Goal: Navigation & Orientation: Find specific page/section

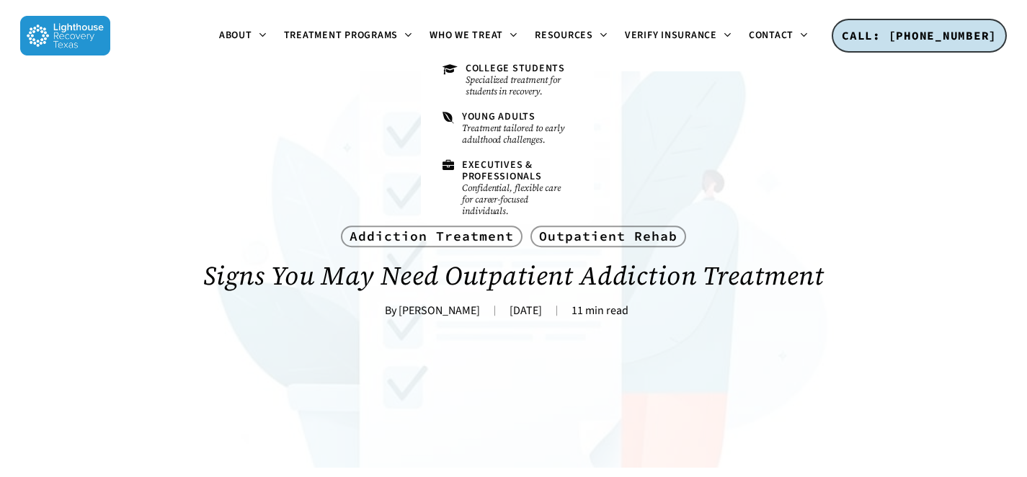
click at [415, 286] on h1 "Signs You May Need Outpatient Addiction Treatment" at bounding box center [514, 276] width 898 height 58
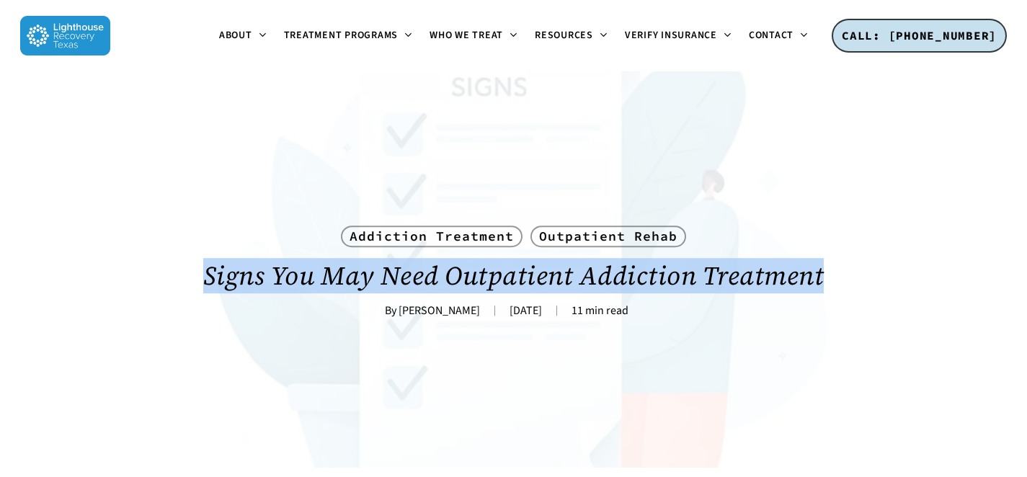
click at [415, 286] on h1 "Signs You May Need Outpatient Addiction Treatment" at bounding box center [514, 276] width 898 height 58
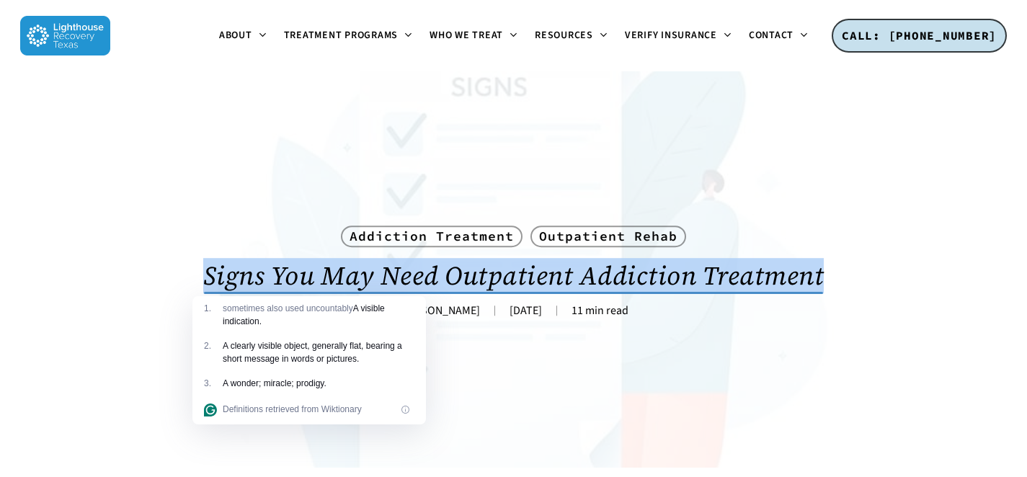
copy div "Signs You May Need Outpatient Addiction Treatment"
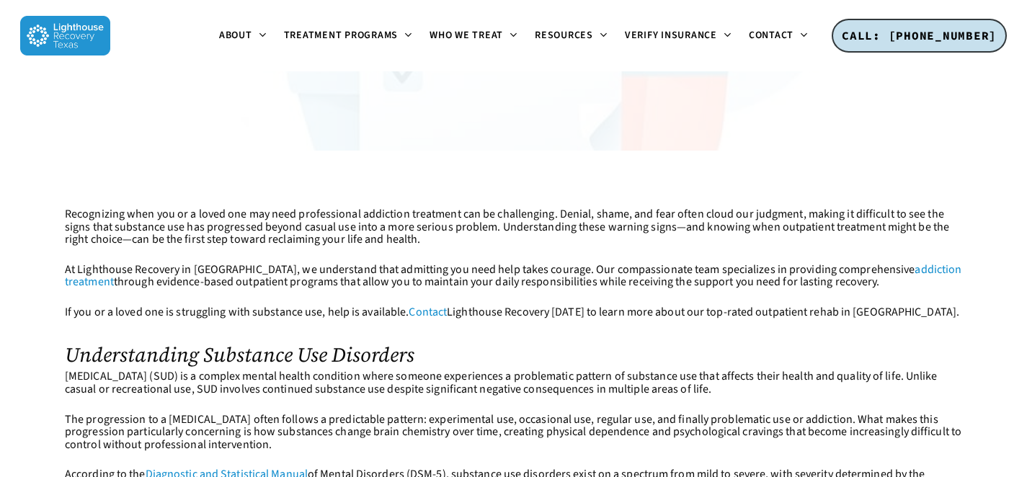
scroll to position [286, 0]
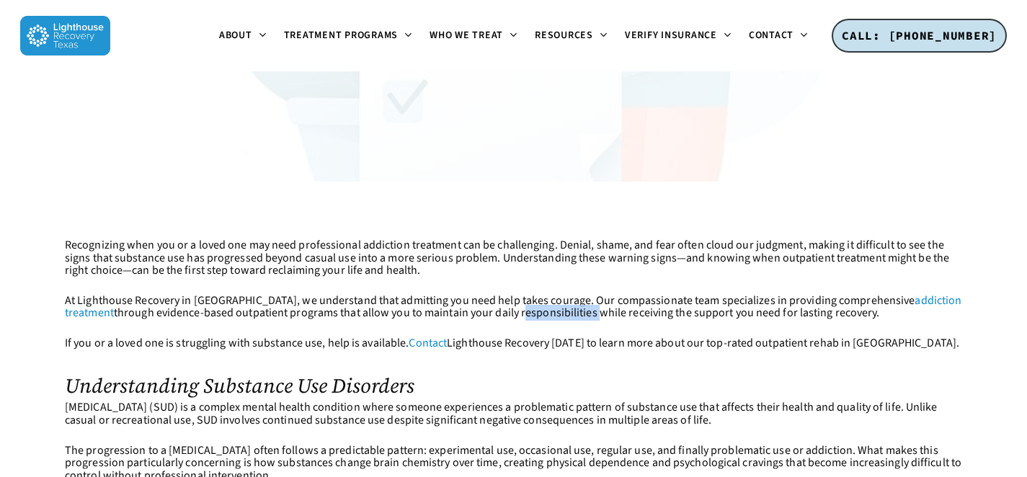
drag, startPoint x: 65, startPoint y: 247, endPoint x: 872, endPoint y: 317, distance: 810.4
copy div "Recognizing when you or a loved one may need professional addiction treatment c…"
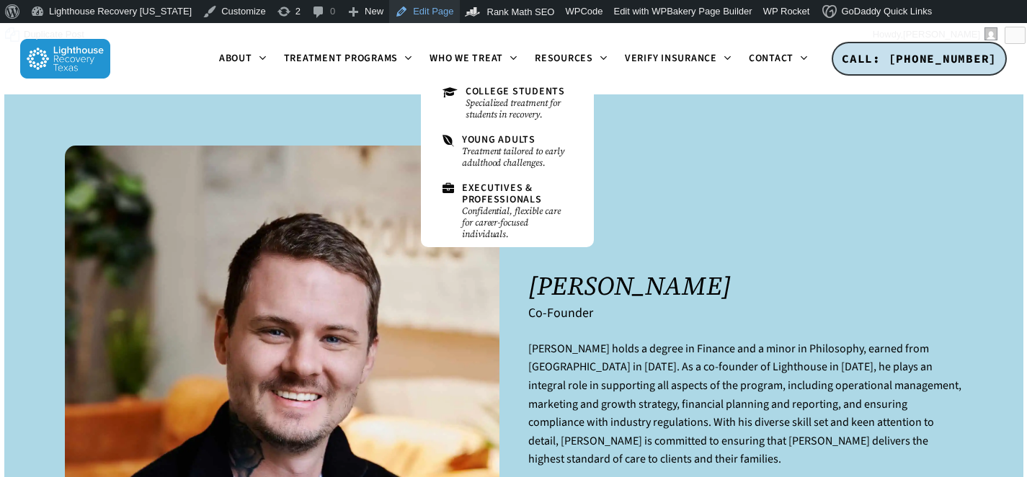
click at [406, 6] on link "Edit Page" at bounding box center [424, 11] width 70 height 23
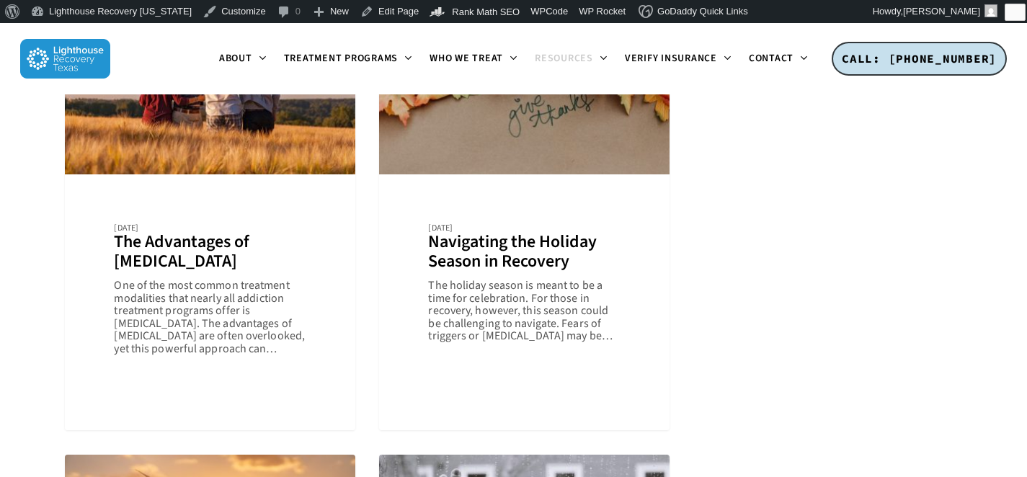
scroll to position [859, 0]
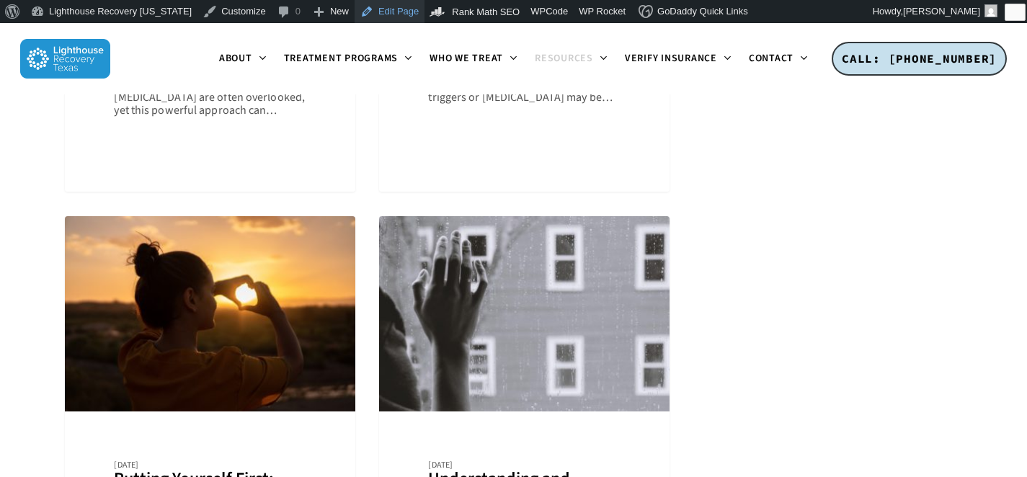
click at [366, 19] on link "Edit Page" at bounding box center [390, 11] width 70 height 23
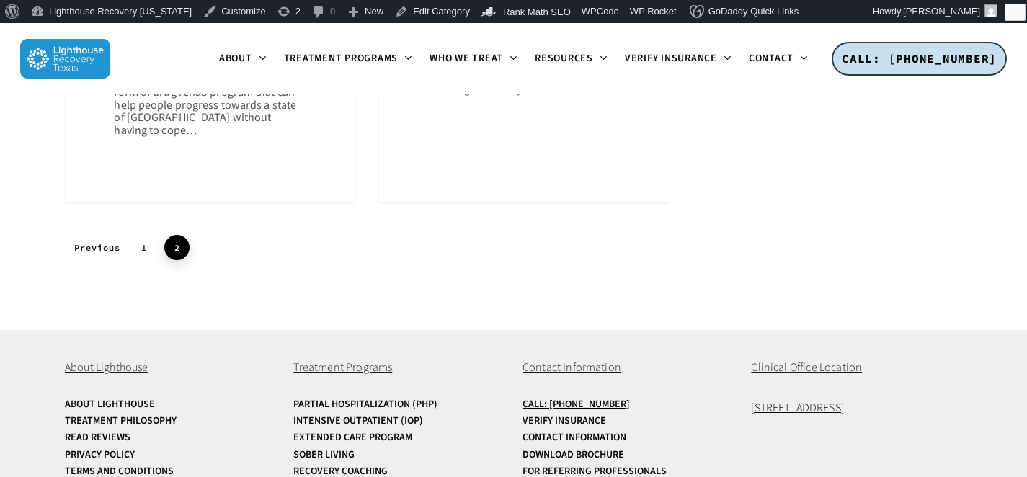
scroll to position [996, 0]
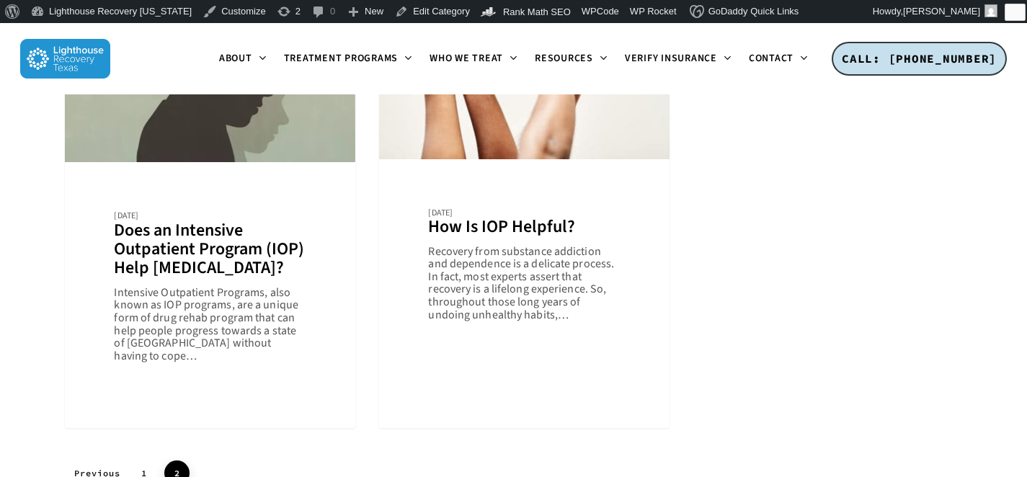
click at [745, 201] on div "Addiction Treatment IOP August 11, 2021 Intensive Outpatient Program (IOP) Requ…" at bounding box center [514, 1] width 898 height 1052
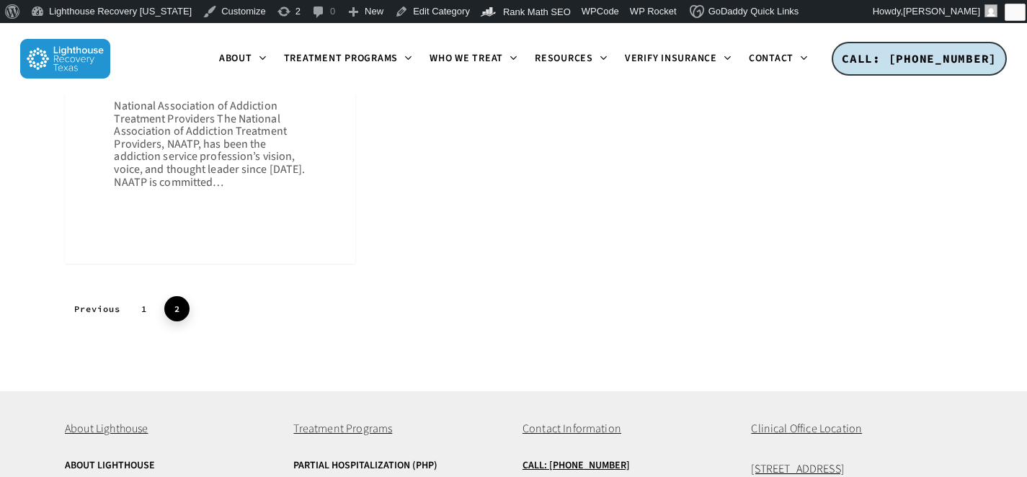
scroll to position [1973, 0]
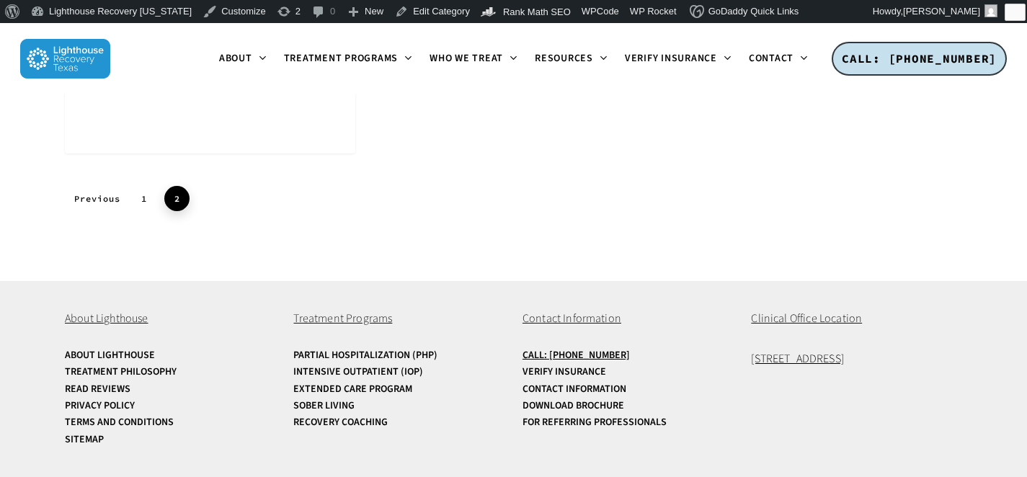
click at [161, 288] on div "About Lighthouse About Lighthouse Treatment Philosophy Read Reviews Privacy Pol…" at bounding box center [514, 379] width 898 height 196
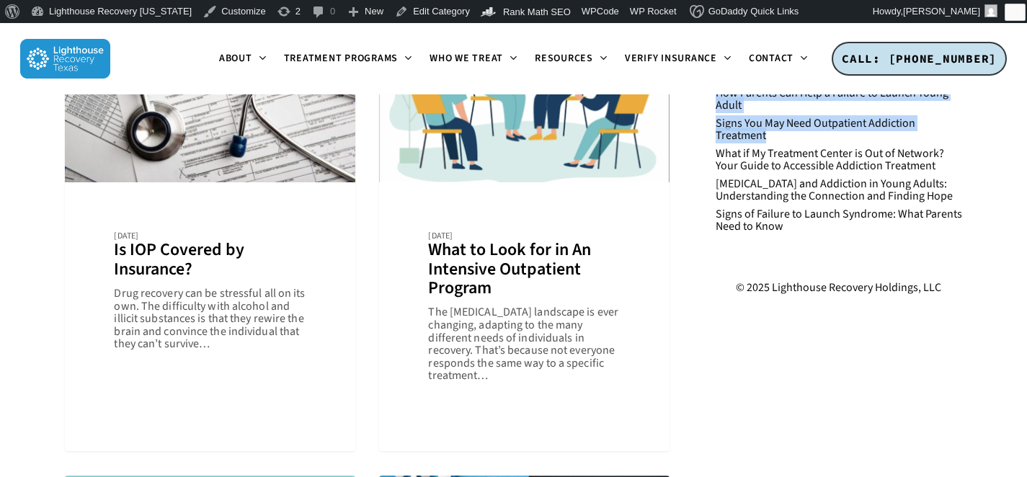
scroll to position [0, 0]
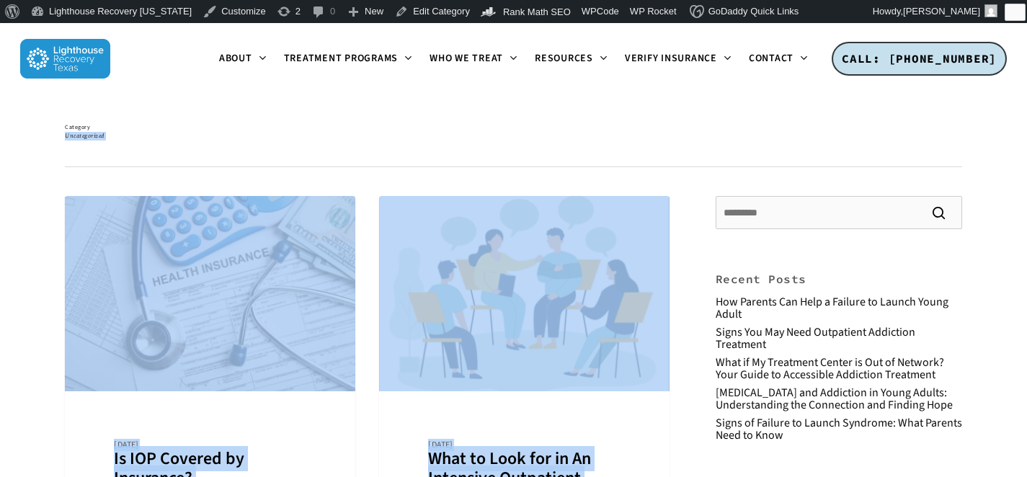
drag, startPoint x: 1012, startPoint y: 267, endPoint x: 776, endPoint y: 131, distance: 271.9
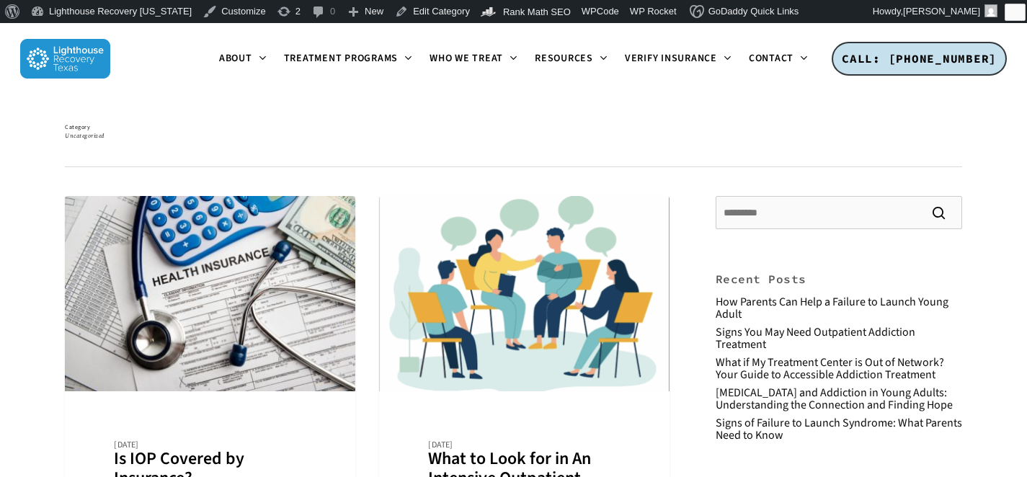
click at [177, 108] on div "Category Uncategorized" at bounding box center [513, 130] width 1027 height 73
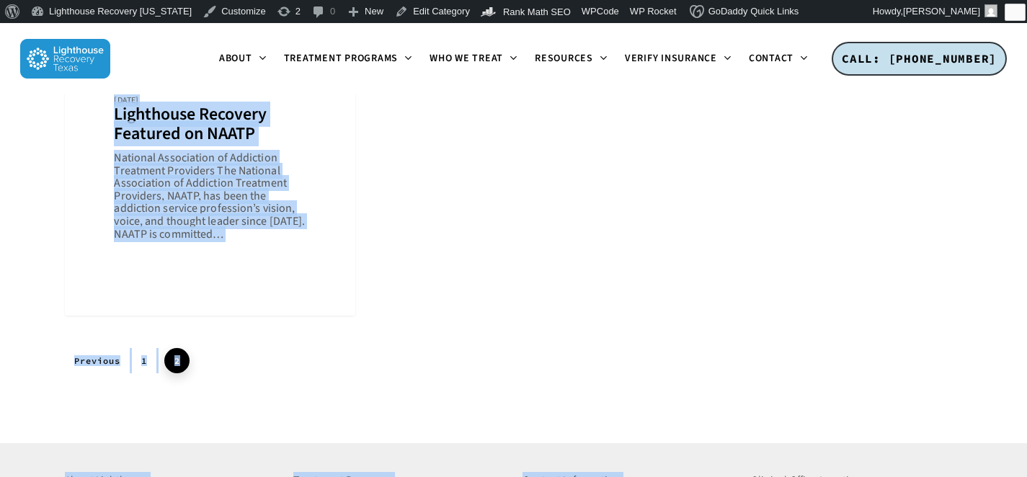
scroll to position [1973, 0]
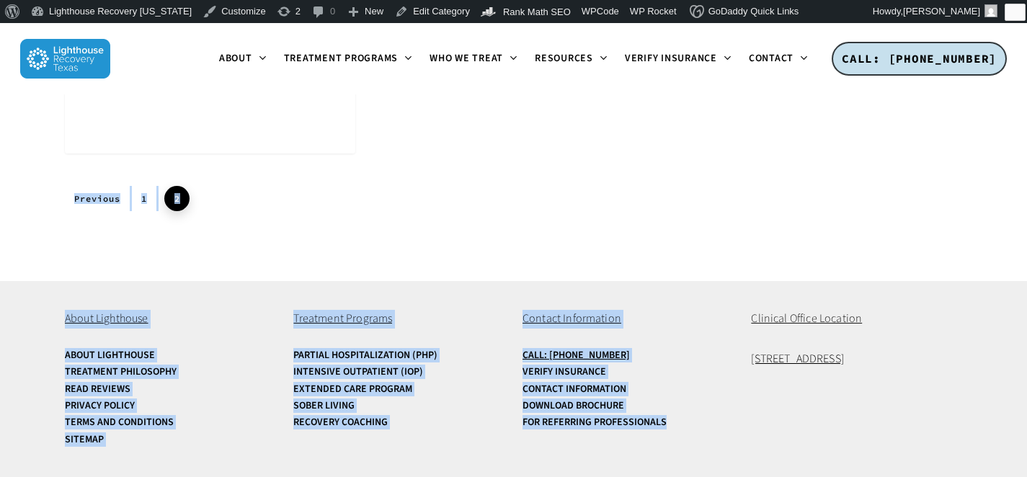
drag, startPoint x: 63, startPoint y: 128, endPoint x: 860, endPoint y: 394, distance: 839.7
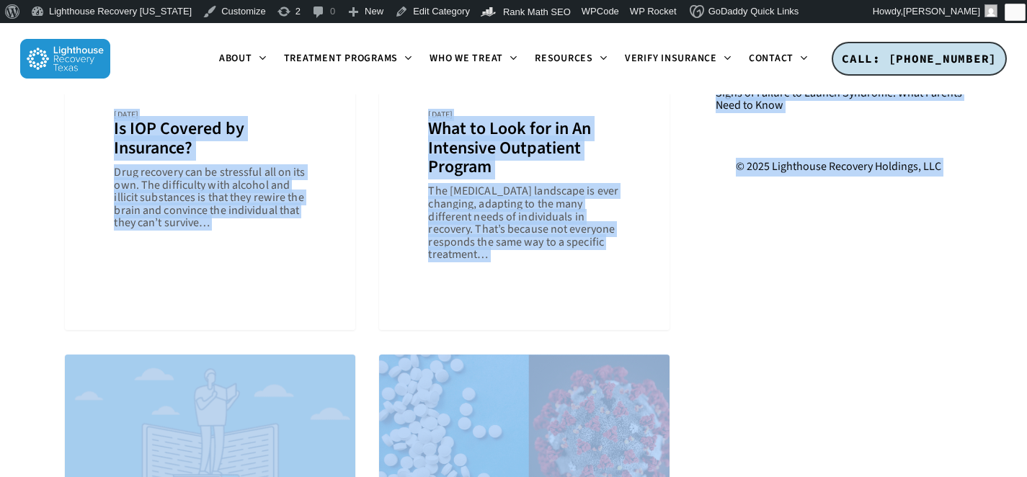
scroll to position [403, 0]
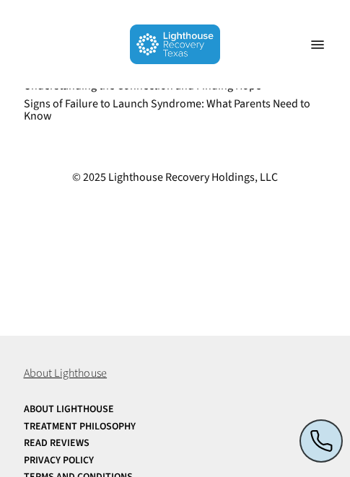
scroll to position [3604, 0]
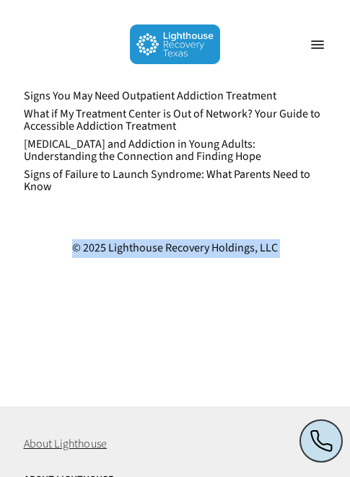
drag, startPoint x: 58, startPoint y: 249, endPoint x: 299, endPoint y: 458, distance: 318.9
click at [214, 316] on div at bounding box center [175, 330] width 303 height 58
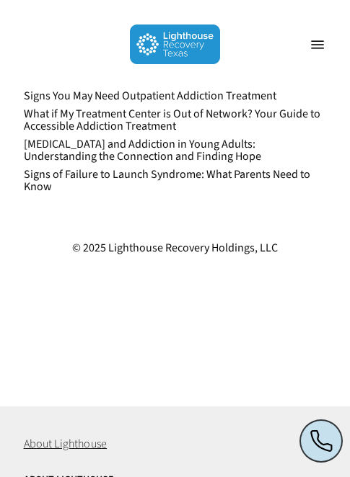
click at [214, 316] on div at bounding box center [175, 330] width 303 height 58
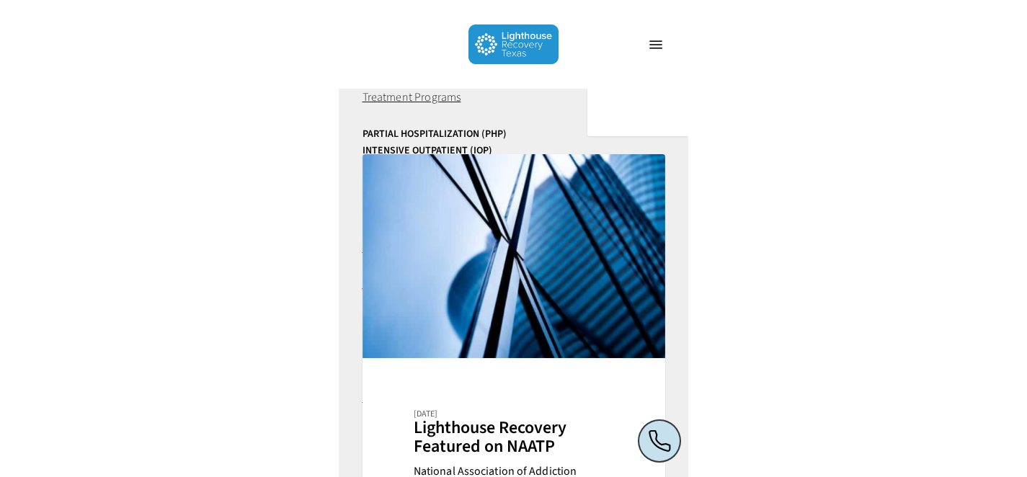
scroll to position [1833, 0]
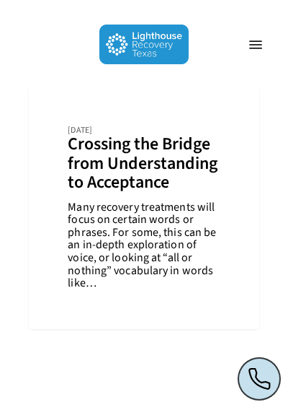
scroll to position [4308, 0]
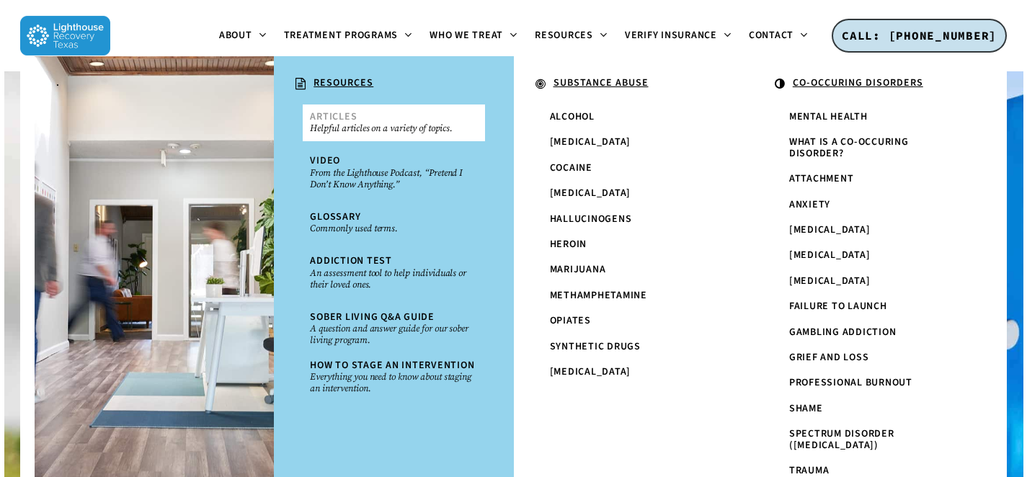
click at [342, 126] on small "Helpful articles on a variety of topics." at bounding box center [393, 129] width 167 height 12
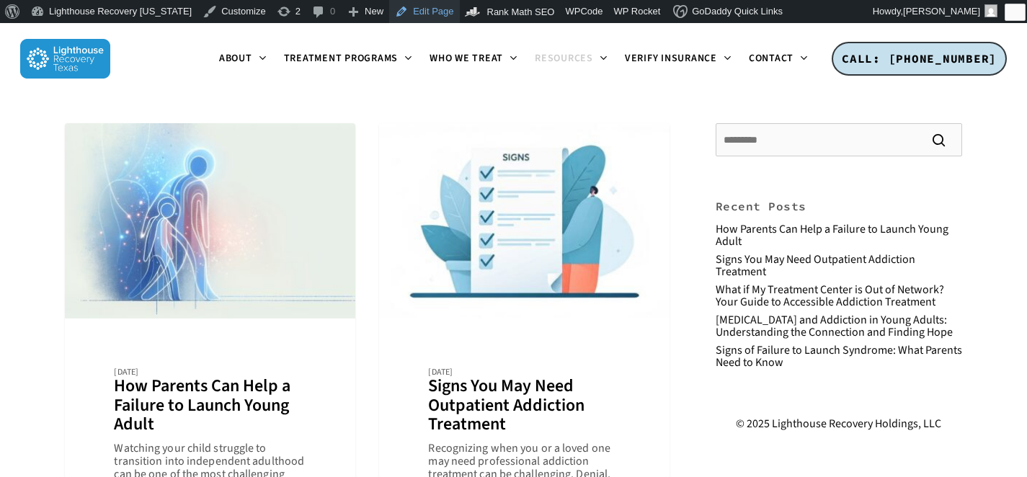
click at [389, 17] on link "Edit Page" at bounding box center [424, 11] width 70 height 23
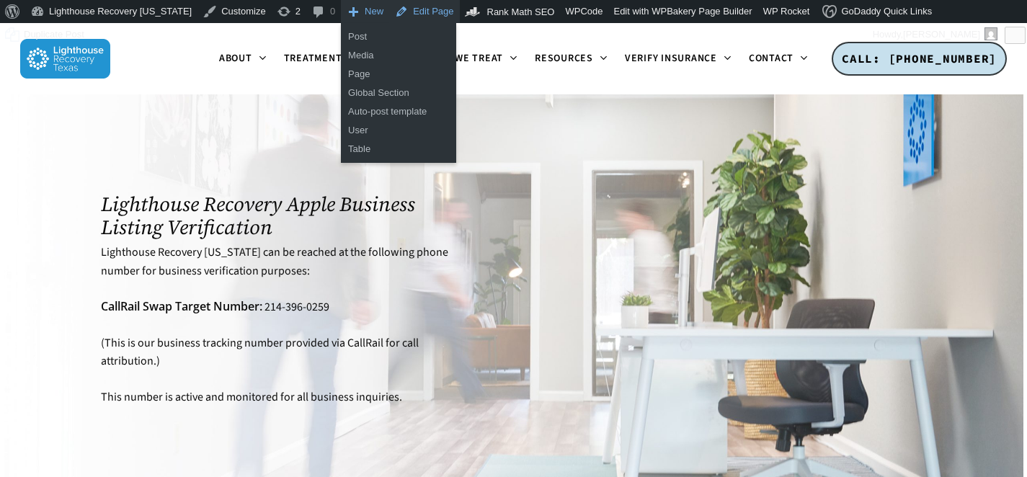
click at [402, 10] on link "Edit Page" at bounding box center [424, 11] width 70 height 23
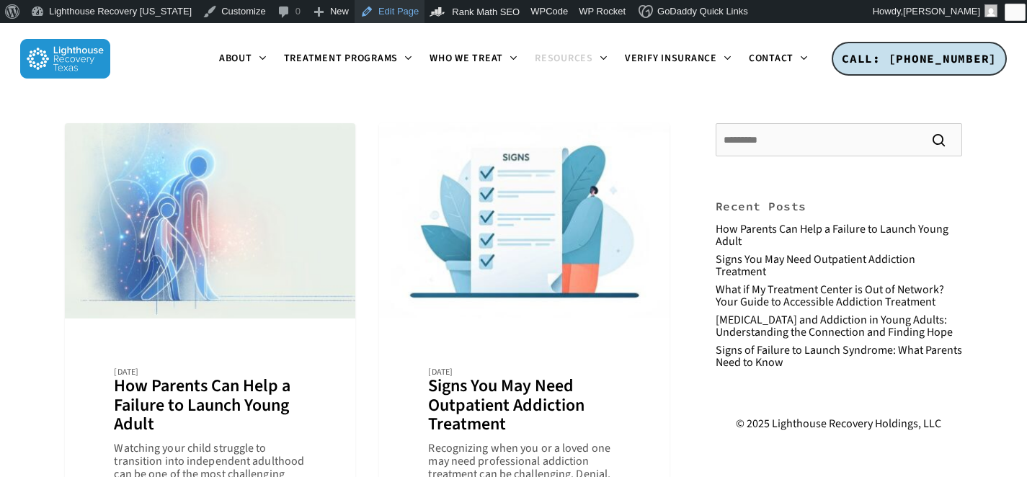
click at [384, 16] on link "Edit Page" at bounding box center [390, 11] width 70 height 23
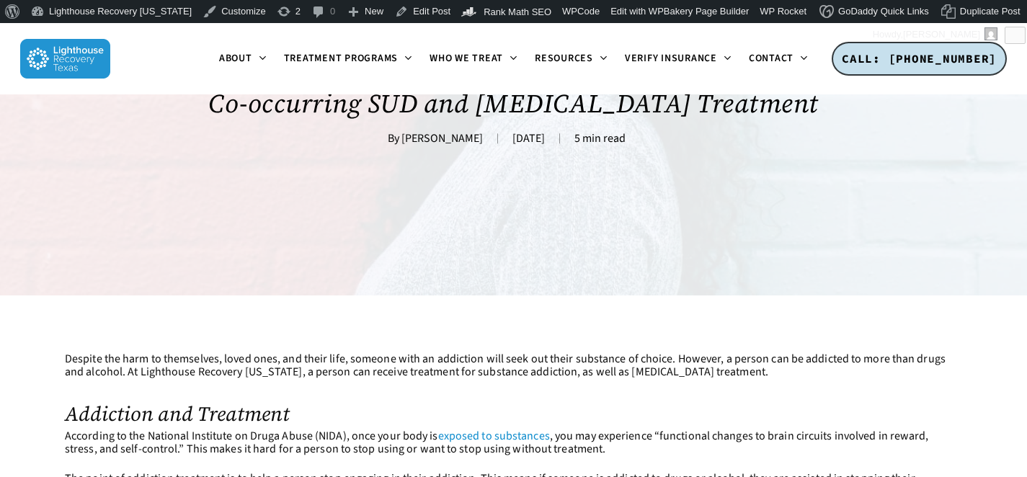
scroll to position [214, 0]
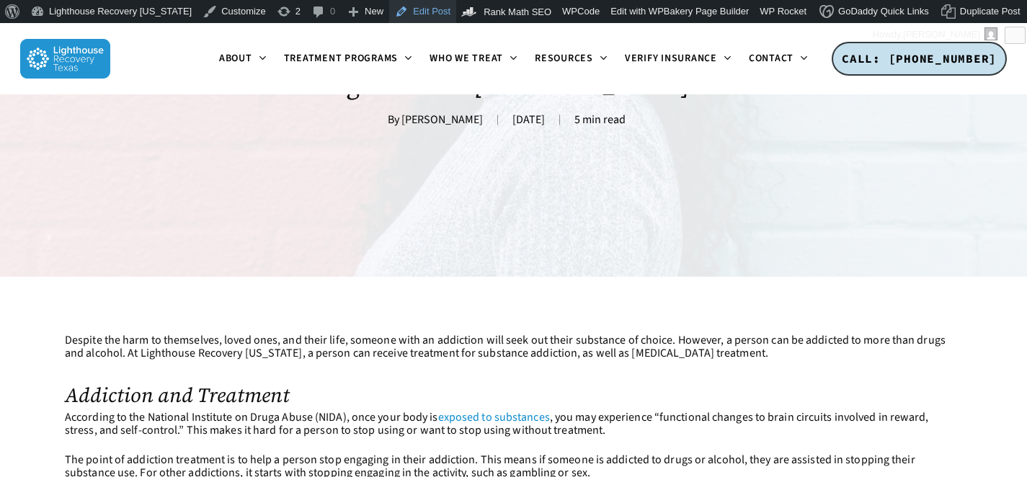
click at [399, 2] on link "Edit Post" at bounding box center [422, 11] width 67 height 23
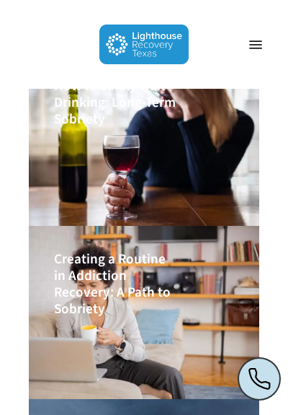
scroll to position [909, 0]
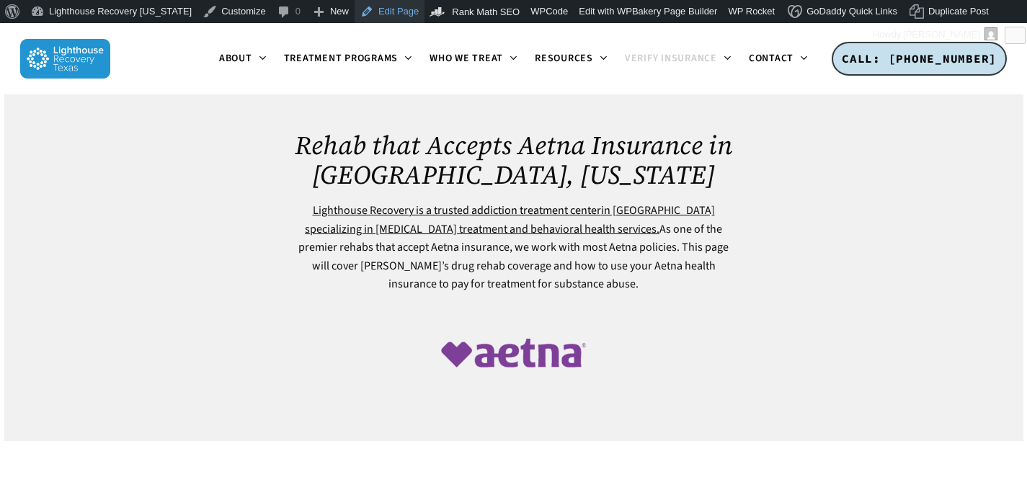
click at [371, 8] on link "Edit Page" at bounding box center [390, 11] width 70 height 23
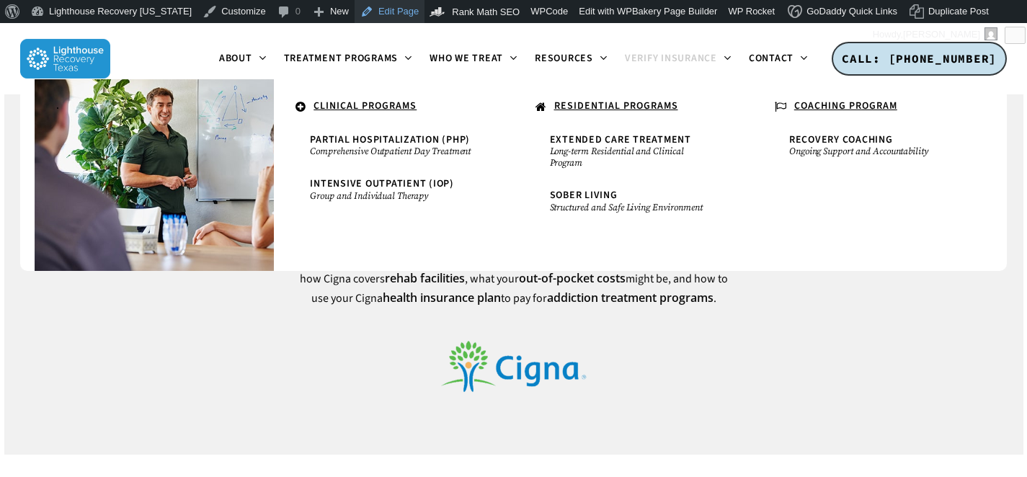
click at [371, 5] on link "Edit Page" at bounding box center [390, 11] width 70 height 23
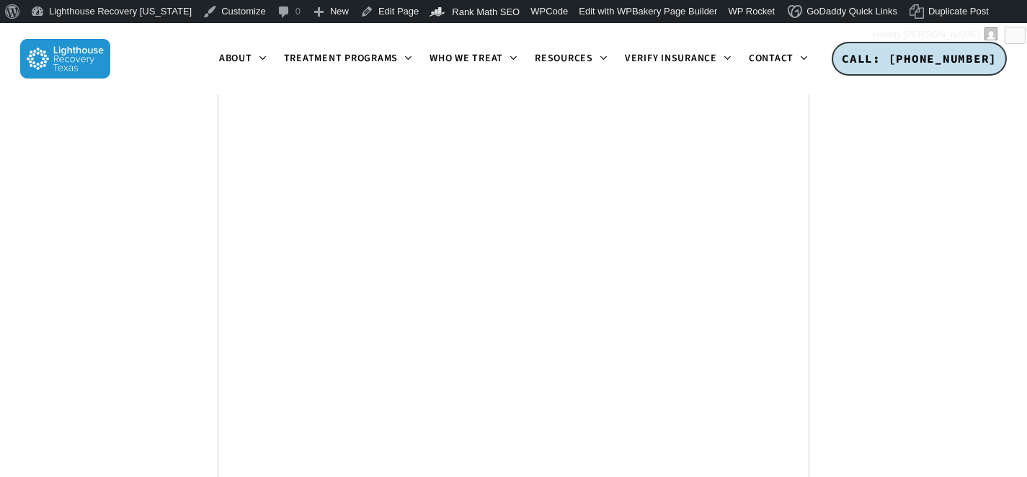
scroll to position [4531, 0]
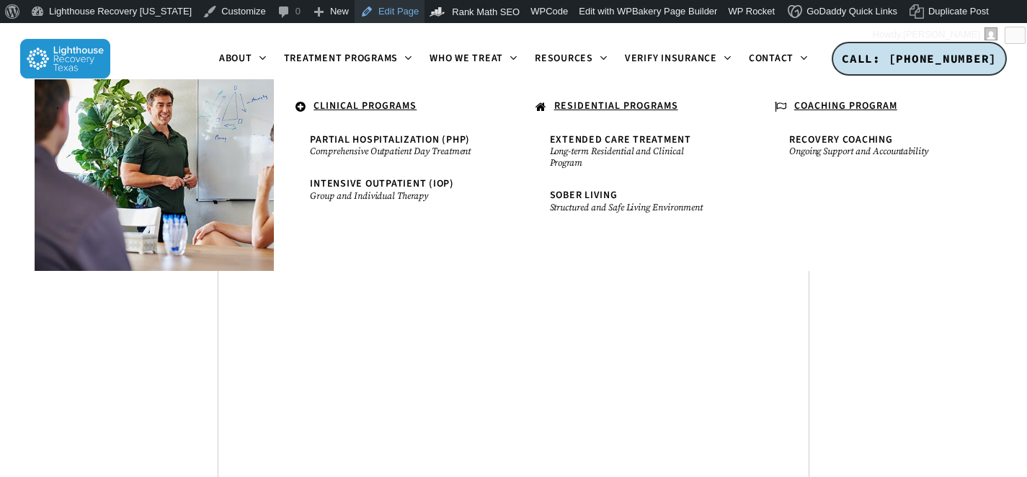
click at [365, 20] on link "Edit Page" at bounding box center [390, 11] width 70 height 23
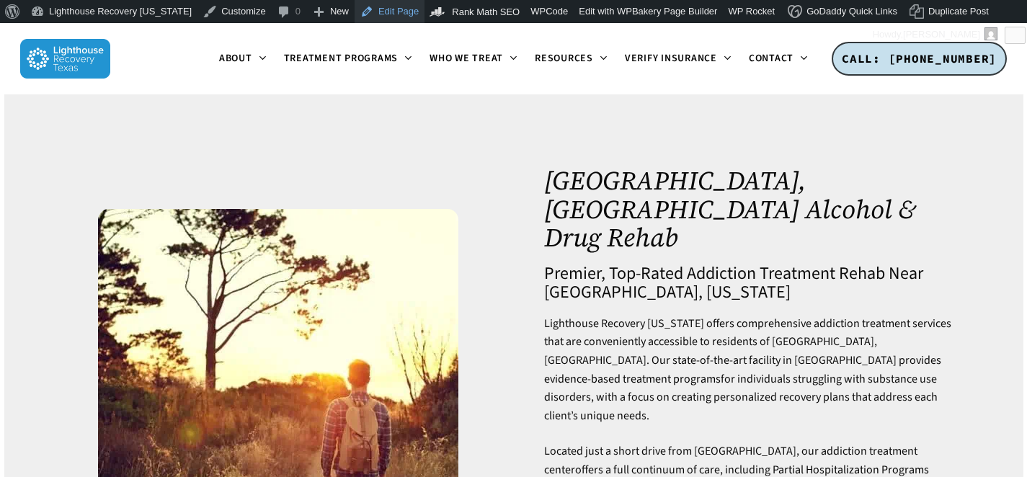
click at [371, 14] on link "Edit Page" at bounding box center [390, 11] width 70 height 23
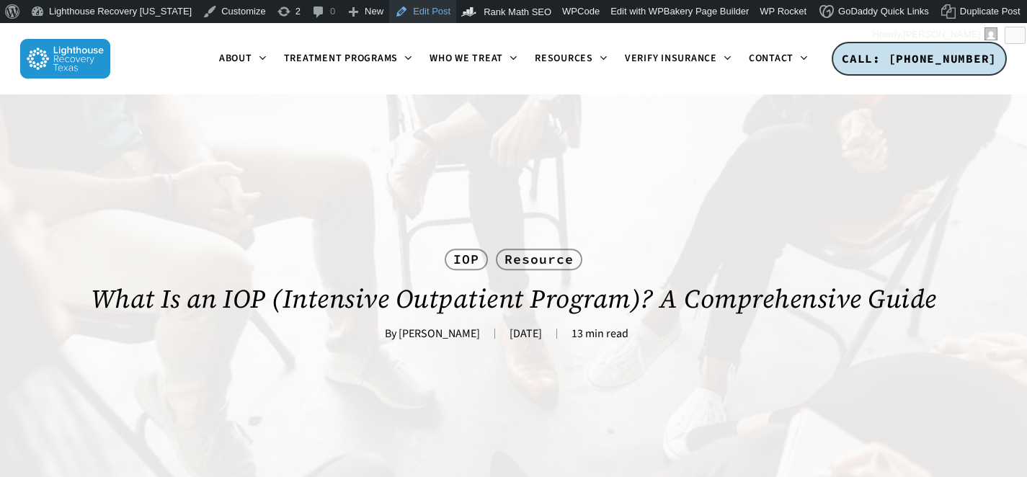
click at [407, 9] on link "Edit Post" at bounding box center [422, 11] width 67 height 23
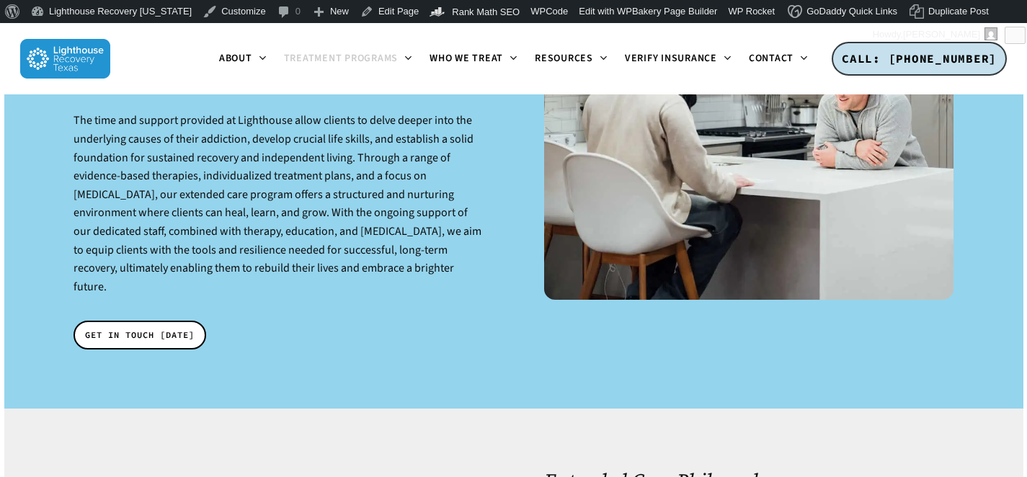
scroll to position [1748, 0]
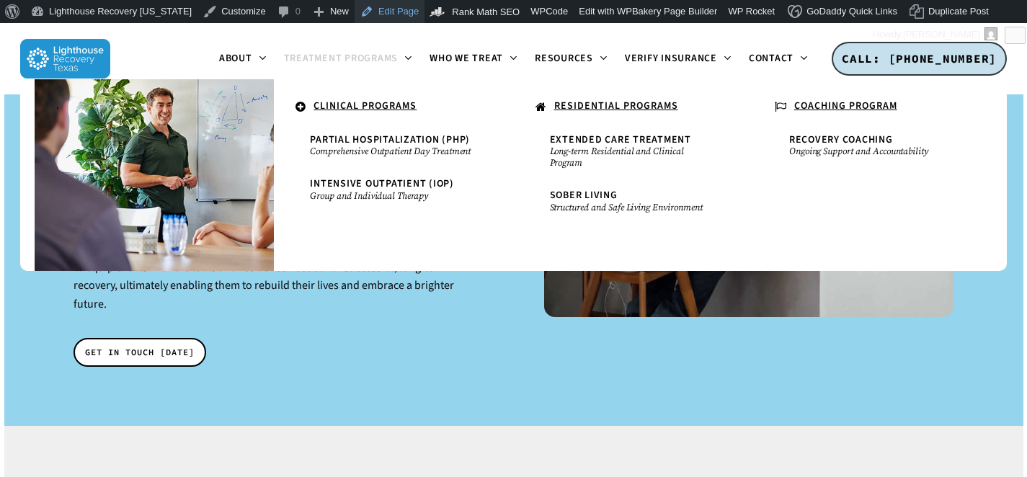
click at [374, 12] on link "Edit Page" at bounding box center [390, 11] width 70 height 23
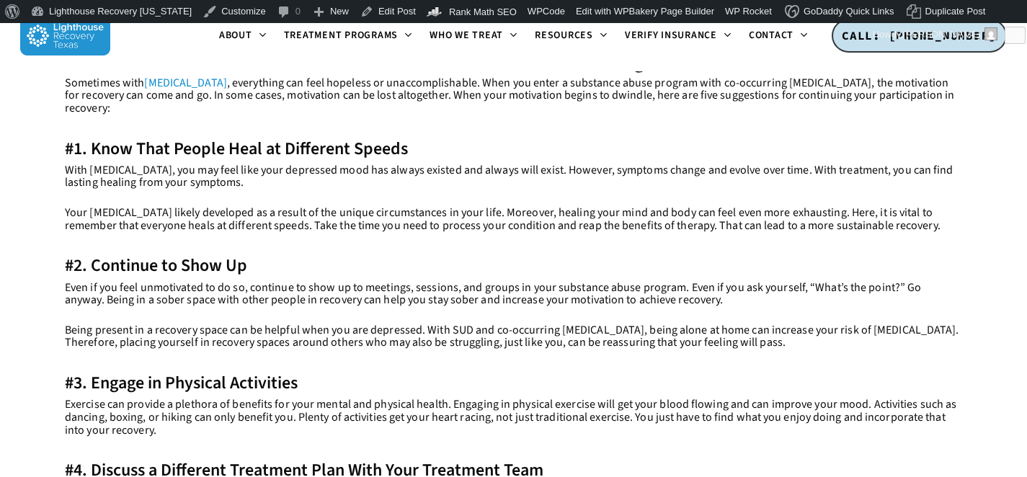
scroll to position [786, 0]
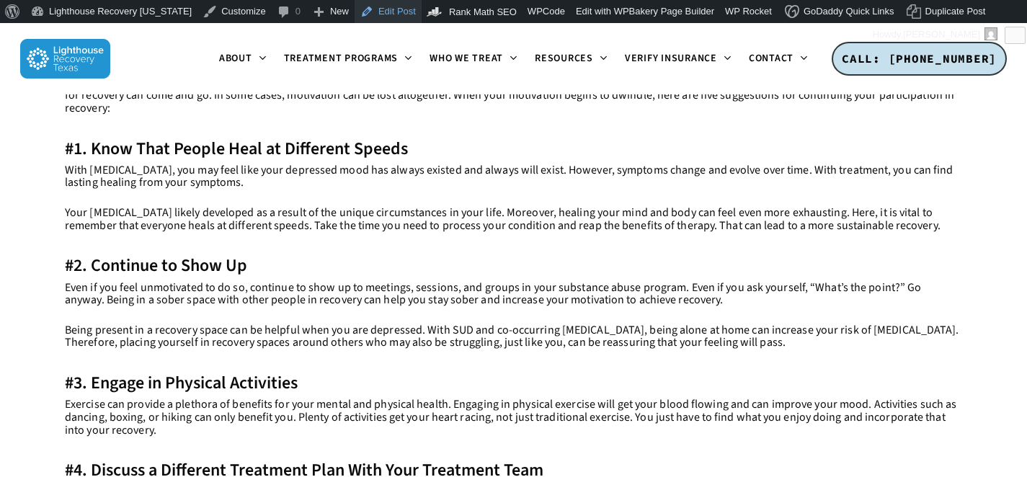
click at [360, 19] on link "Edit Post" at bounding box center [388, 11] width 67 height 23
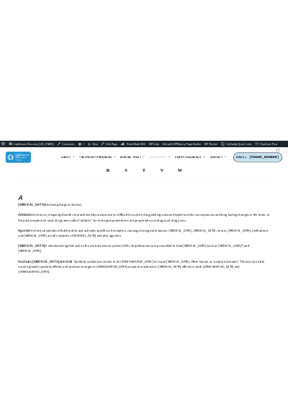
scroll to position [268, 0]
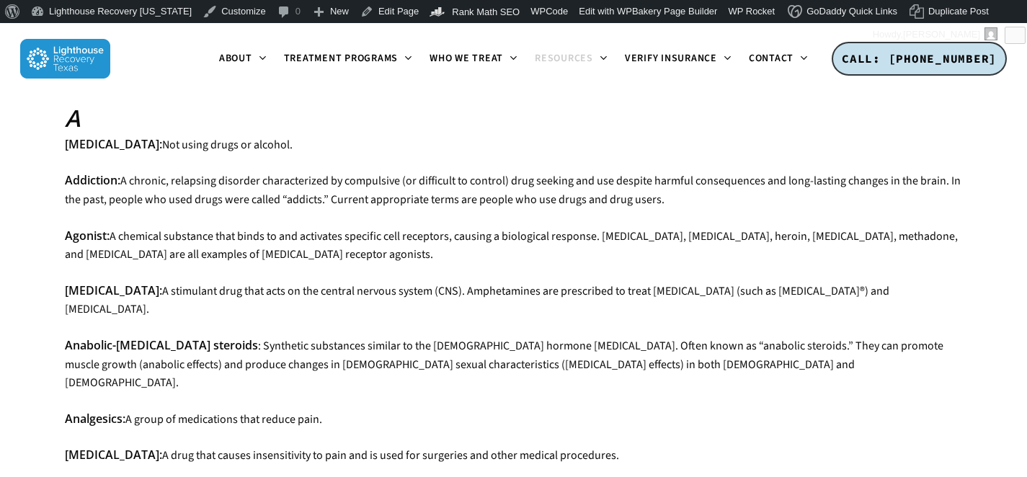
click at [475, 264] on p "Agonist: A chemical substance that binds to and activates specific cell recepto…" at bounding box center [514, 254] width 898 height 55
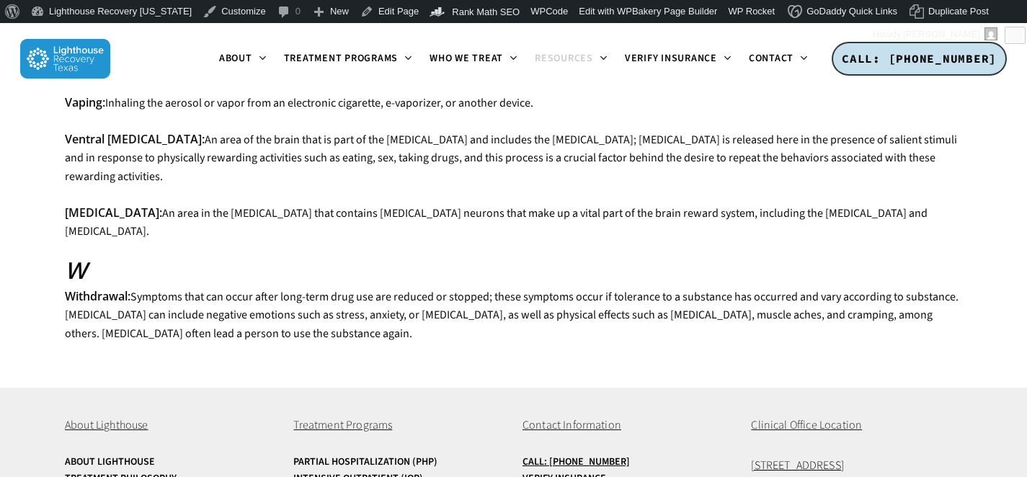
scroll to position [5386, 0]
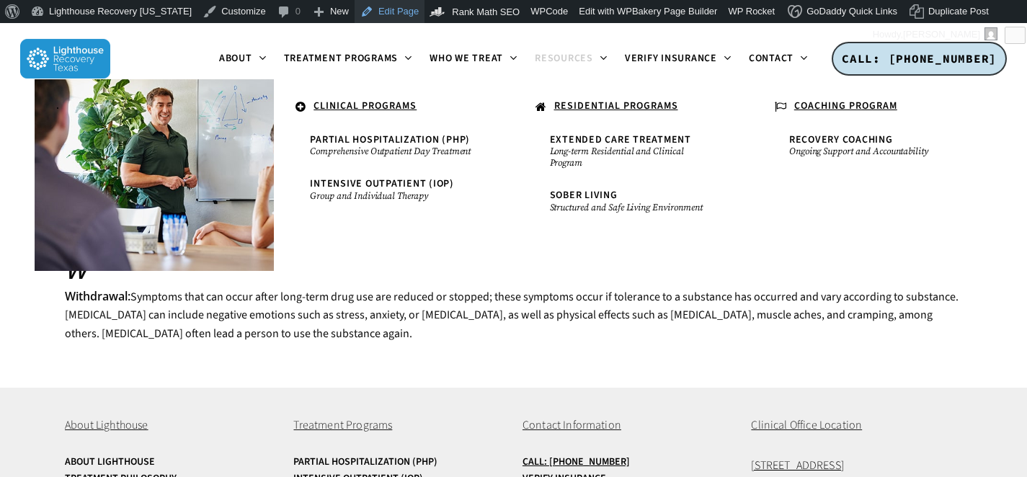
click at [373, 11] on link "Edit Page" at bounding box center [390, 11] width 70 height 23
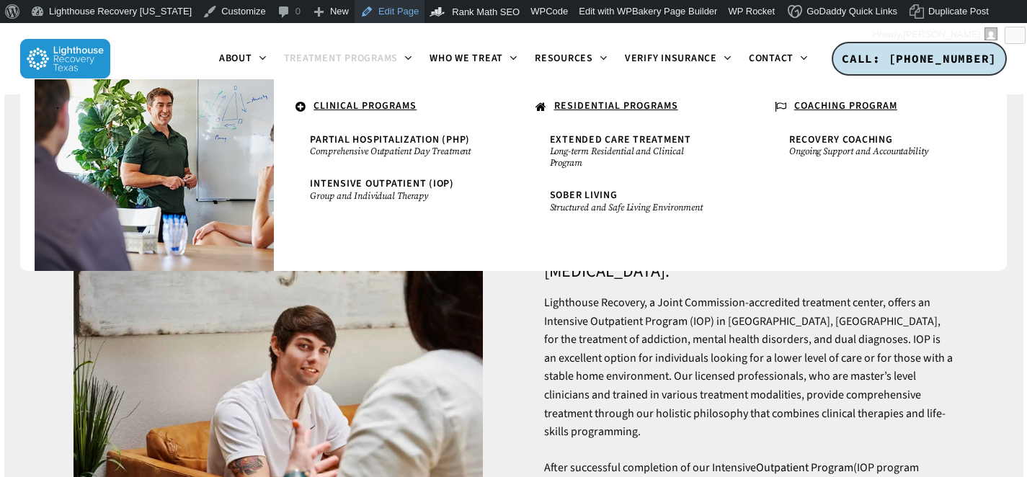
click at [378, 9] on link "Edit Page" at bounding box center [390, 11] width 70 height 23
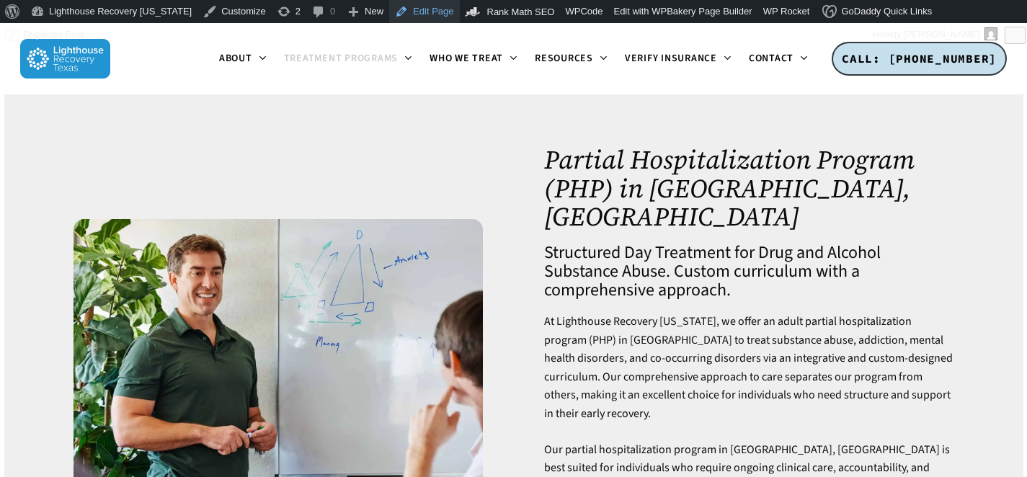
click at [406, 9] on link "Edit Page" at bounding box center [424, 11] width 70 height 23
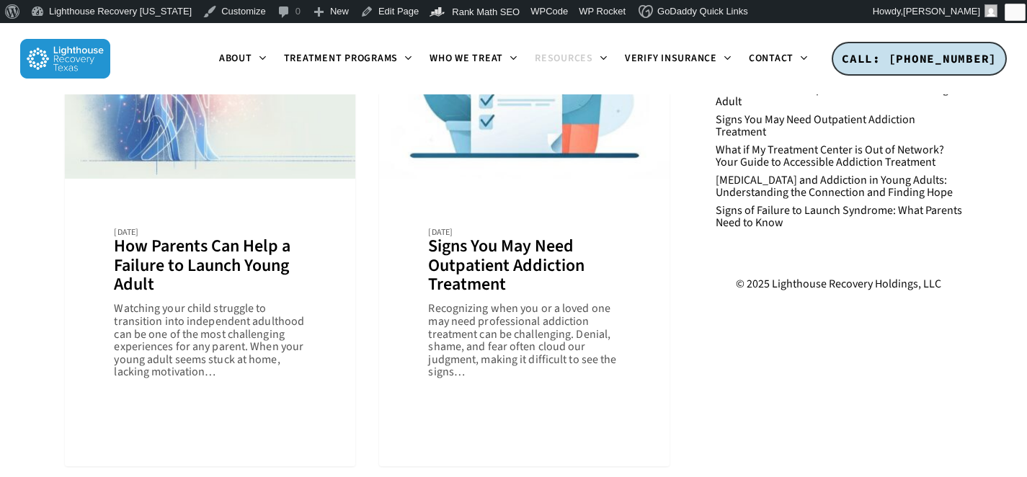
scroll to position [209, 0]
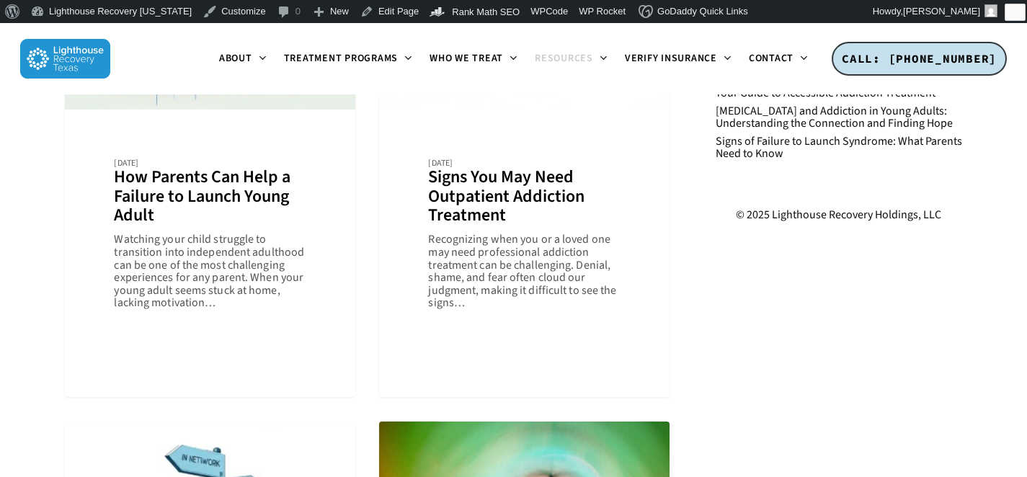
click at [769, 201] on div "Search Recent Posts How Parents Can Help a Failure to Launch Young Adult Signs …" at bounding box center [839, 97] width 247 height 366
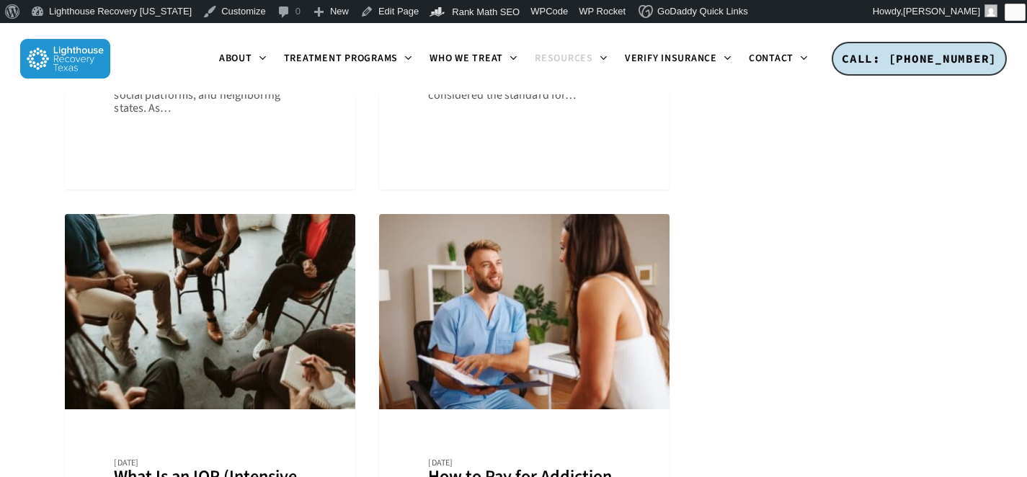
scroll to position [2483, 0]
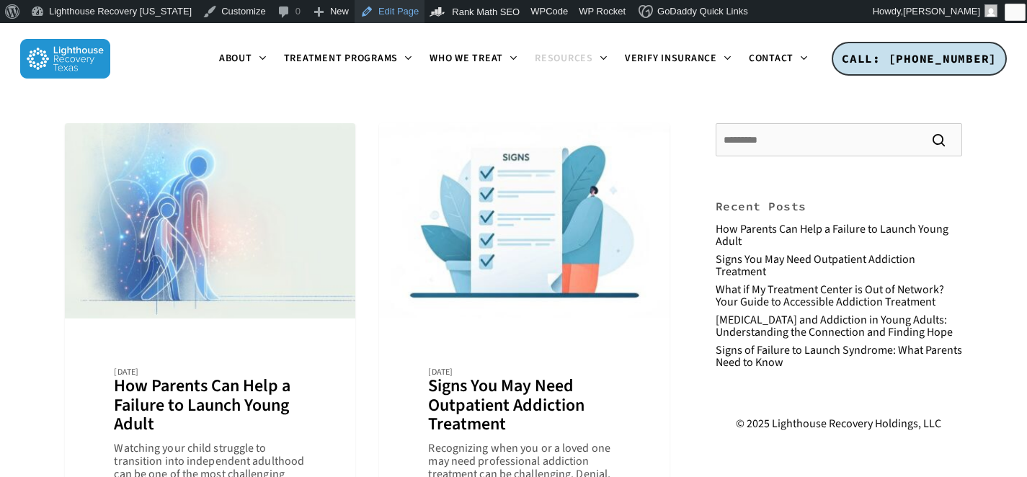
click at [369, 16] on link "Edit Page" at bounding box center [390, 11] width 70 height 23
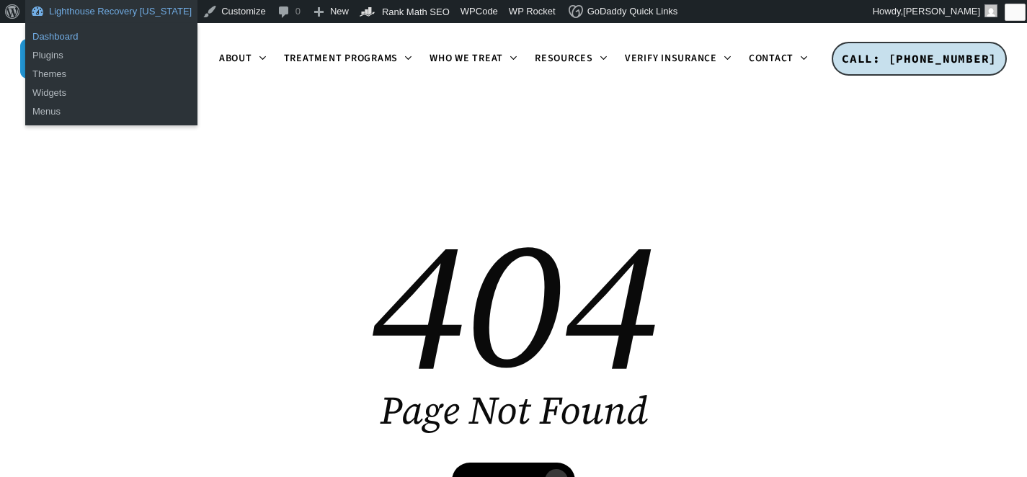
click at [58, 40] on link "Dashboard" at bounding box center [111, 36] width 172 height 19
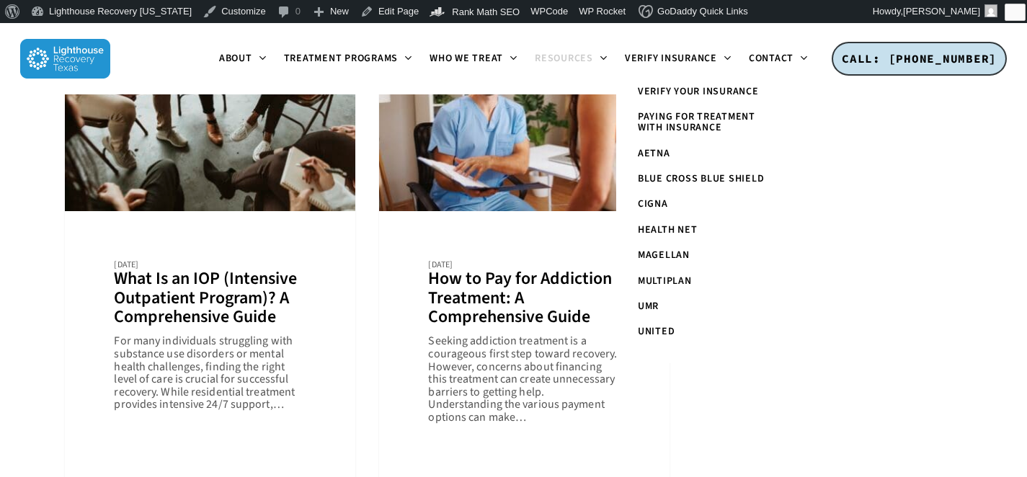
scroll to position [2038, 0]
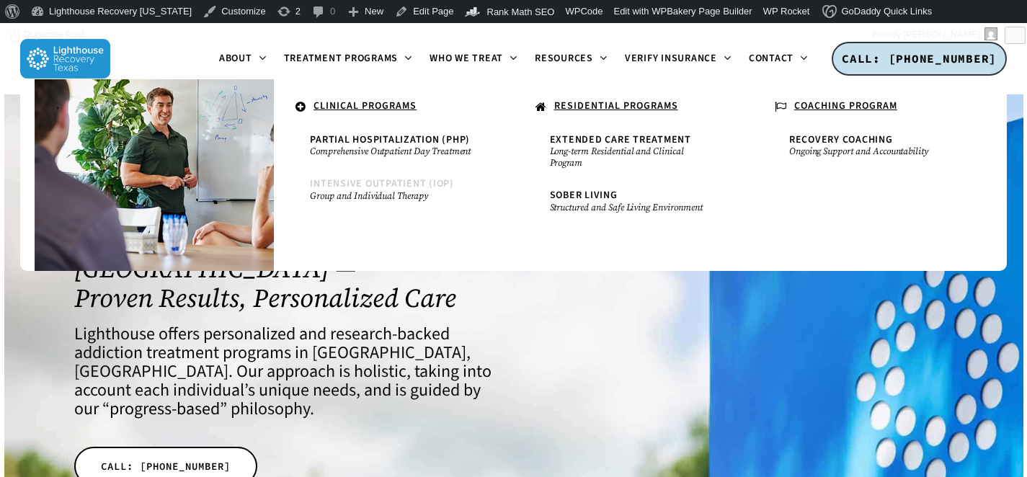
click at [363, 182] on span "Intensive Outpatient (IOP)" at bounding box center [382, 184] width 144 height 14
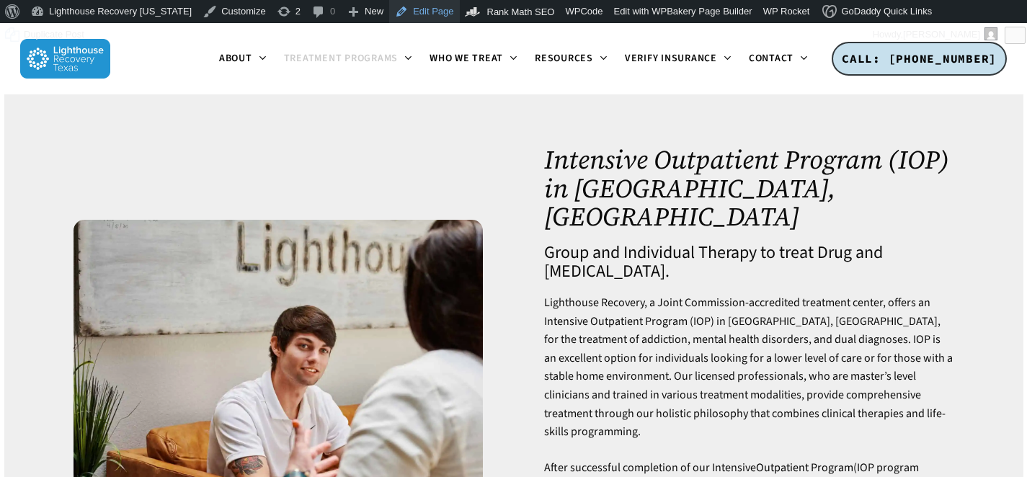
click at [389, 18] on link "Edit Page" at bounding box center [424, 11] width 70 height 23
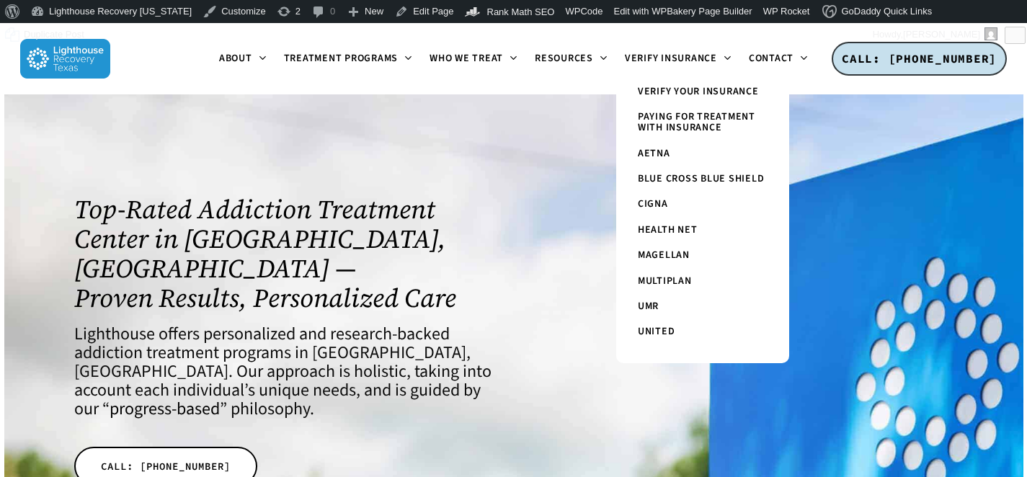
click at [258, 348] on h4 "Lighthouse offers personalized and research-backed addiction treatment programs…" at bounding box center [285, 372] width 422 height 94
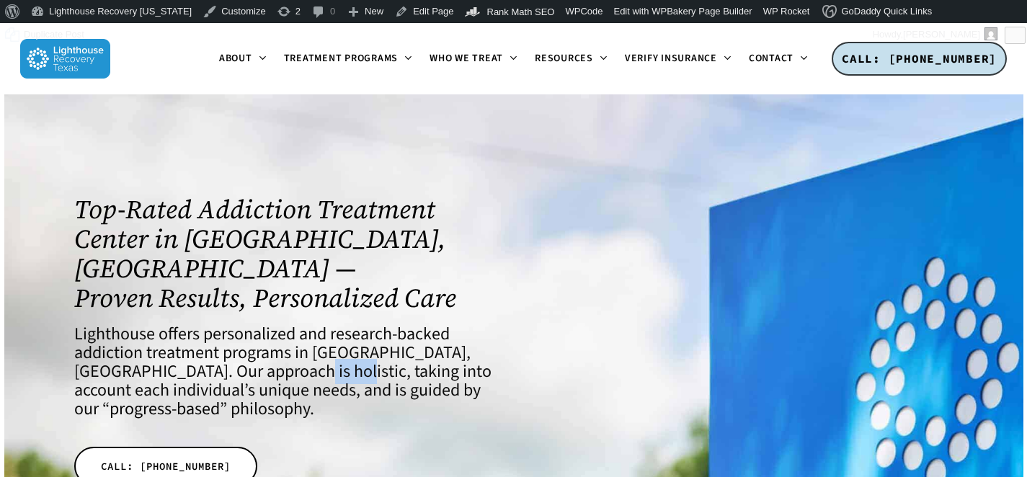
click at [258, 348] on h4 "Lighthouse offers personalized and research-backed addiction treatment programs…" at bounding box center [285, 372] width 422 height 94
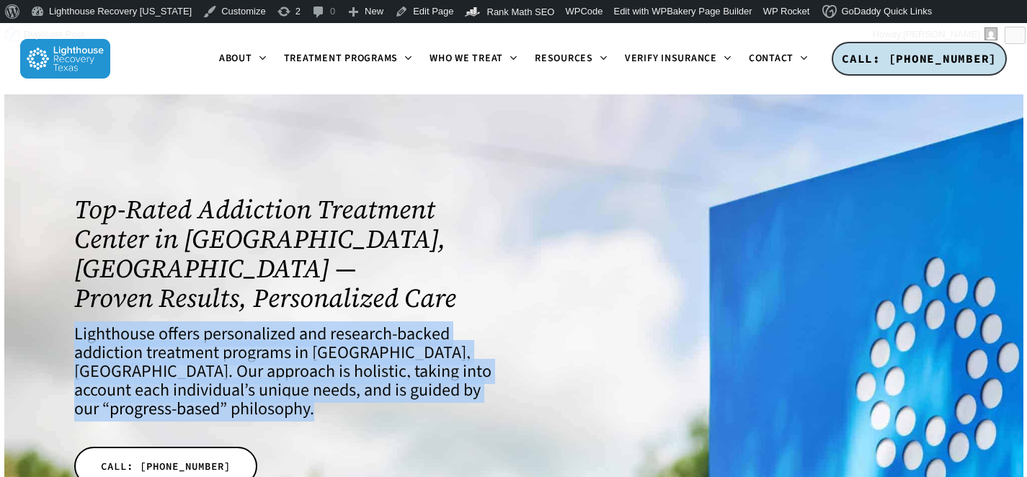
click at [258, 348] on h4 "Lighthouse offers personalized and research-backed addiction treatment programs…" at bounding box center [285, 372] width 422 height 94
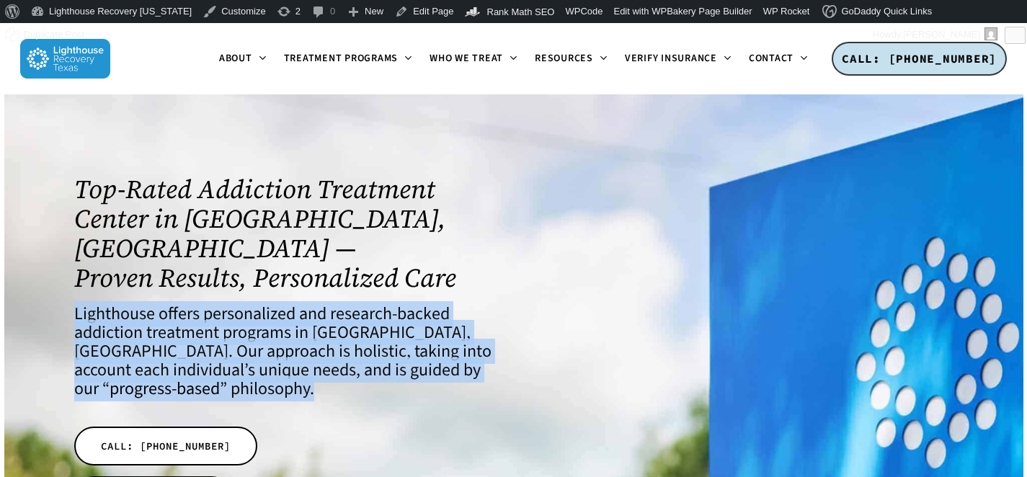
scroll to position [22, 0]
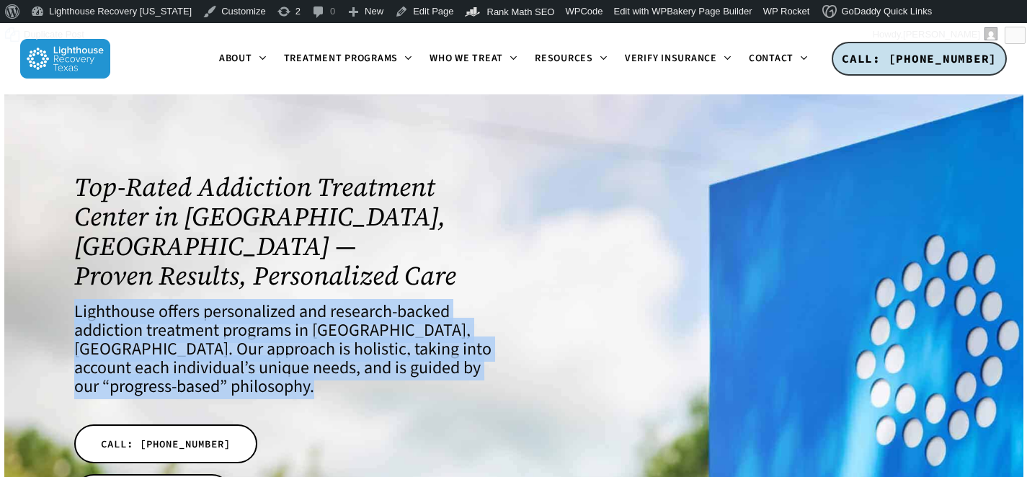
copy div "Lighthouse offers personalized and research-backed addiction treatment programs…"
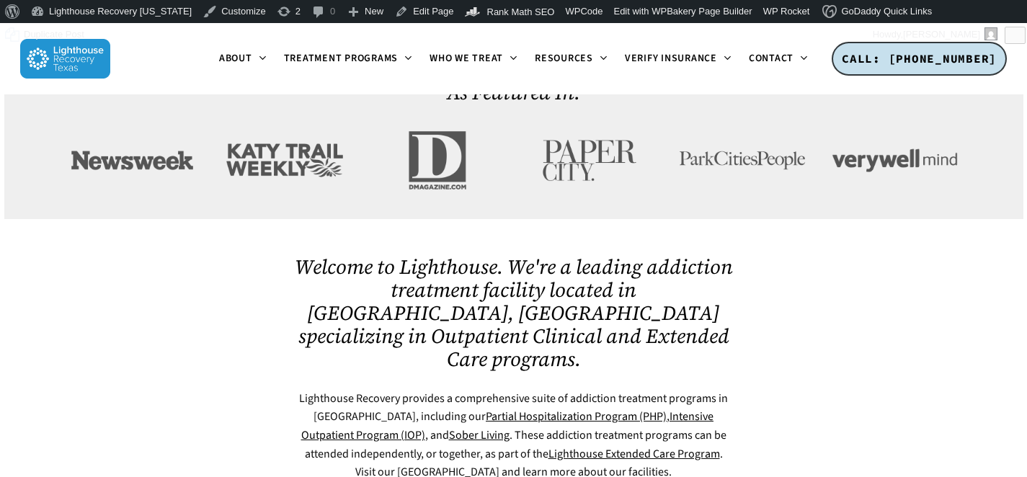
scroll to position [683, 0]
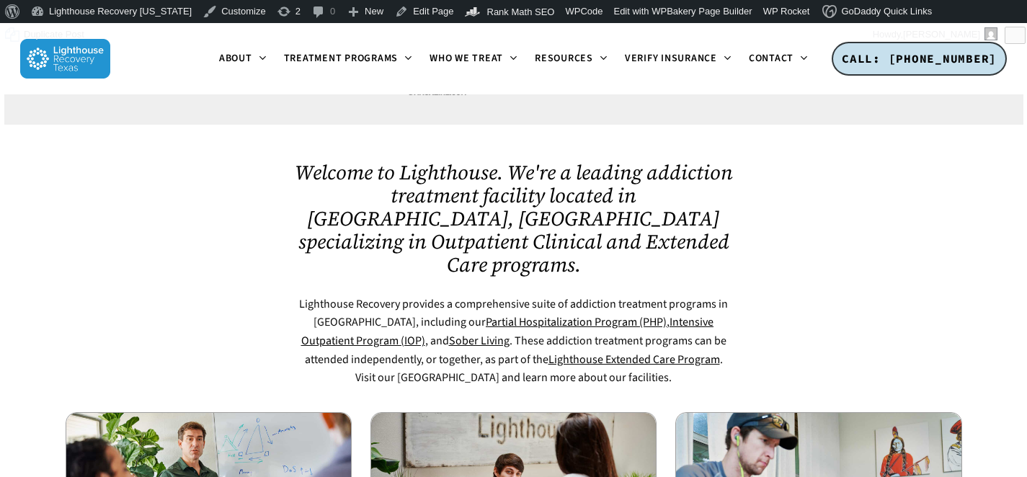
click at [481, 296] on p "Lighthouse Recovery provides a comprehensive suite of addiction treatment progr…" at bounding box center [514, 342] width 440 height 92
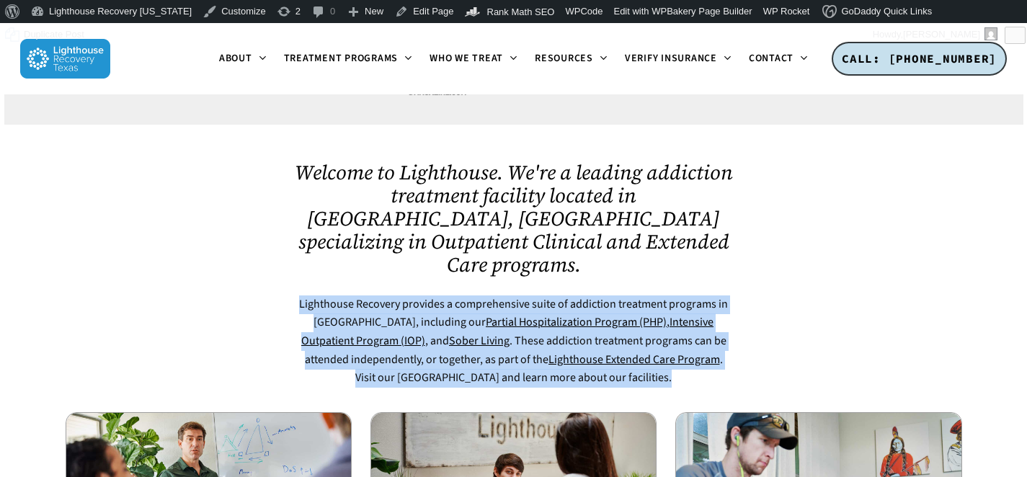
click at [481, 296] on p "Lighthouse Recovery provides a comprehensive suite of addiction treatment progr…" at bounding box center [514, 342] width 440 height 92
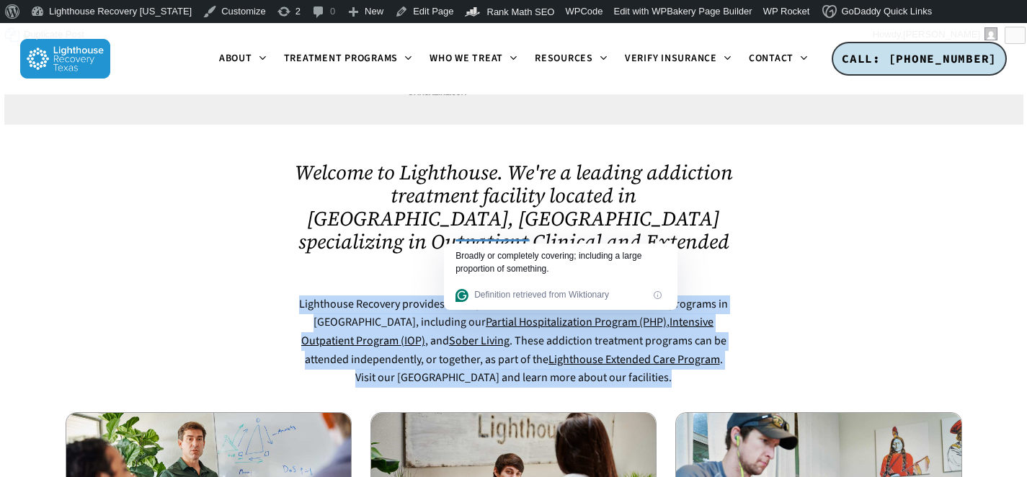
copy div "Lighthouse Recovery provides a comprehensive suite of addiction treatment progr…"
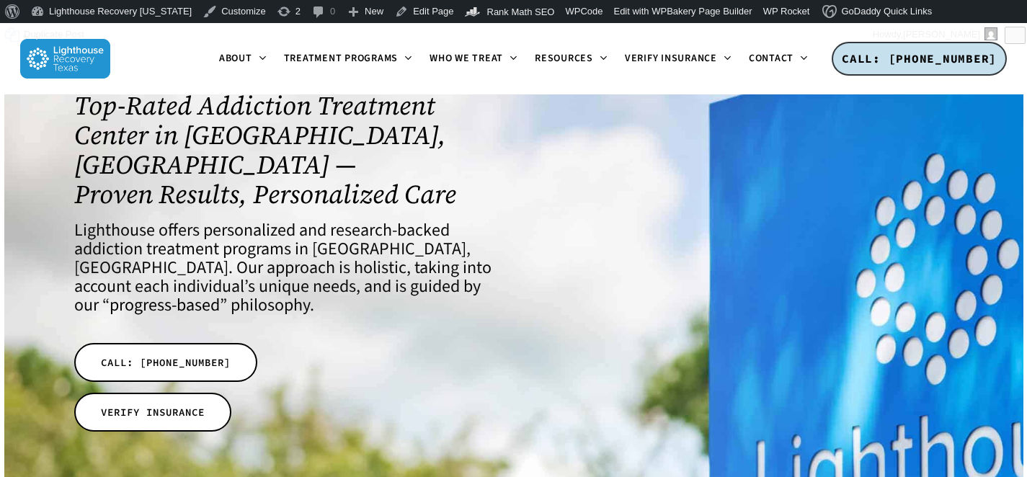
scroll to position [0, 0]
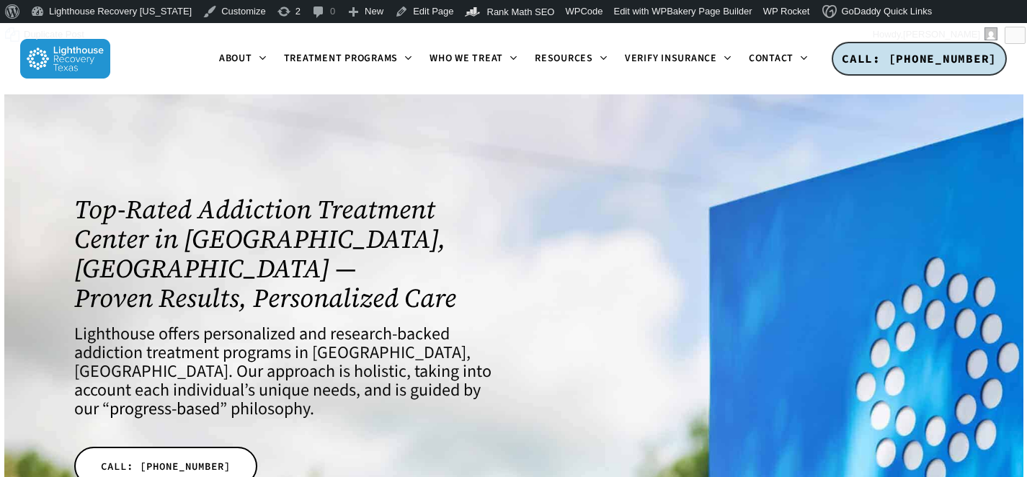
click at [283, 335] on h4 "Lighthouse offers personalized and research-backed addiction treatment programs…" at bounding box center [285, 372] width 422 height 94
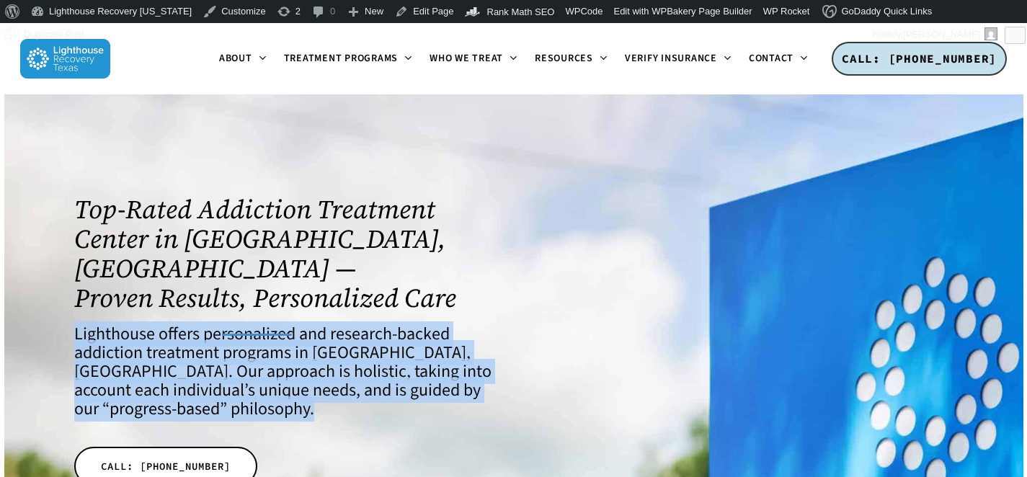
copy div "Lighthouse offers personalized and research-backed addiction treatment programs…"
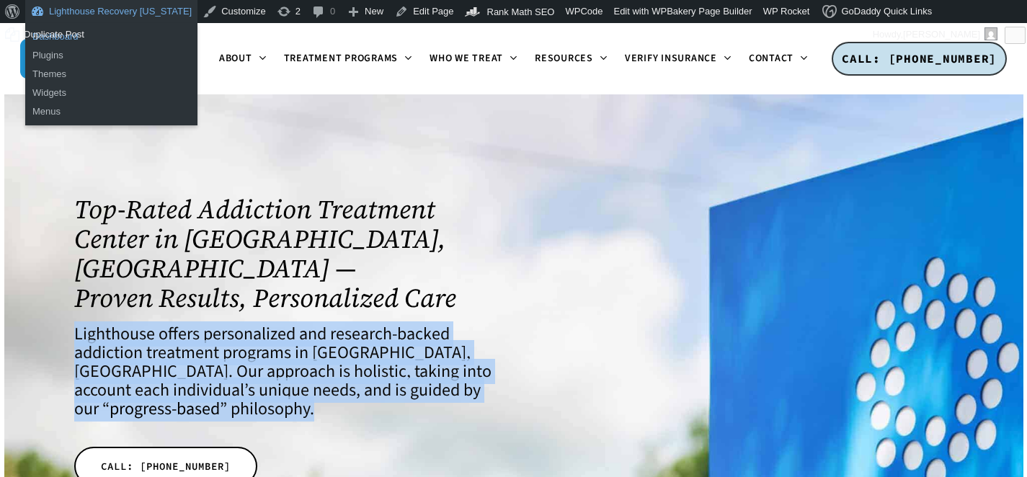
click at [76, 32] on link "Dashboard" at bounding box center [111, 36] width 172 height 19
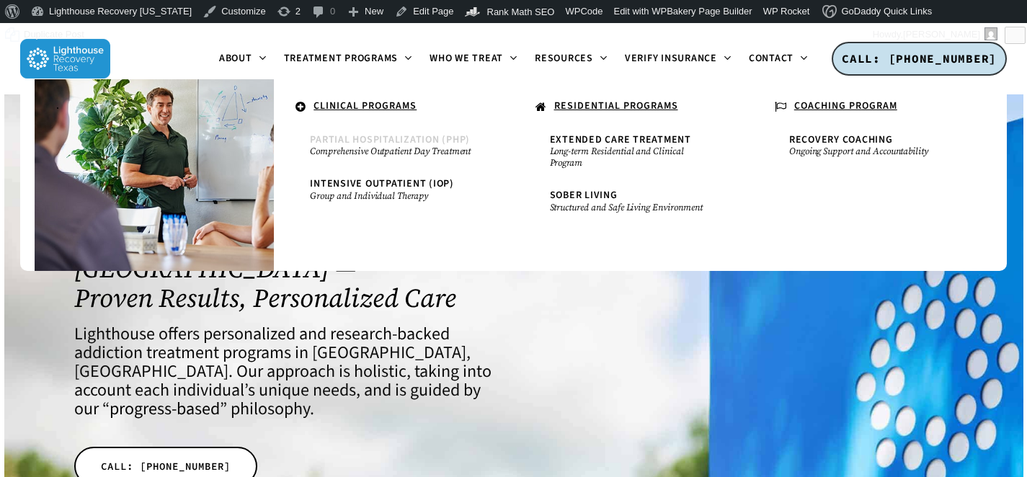
click at [356, 149] on small "Comprehensive Outpatient Day Treatment" at bounding box center [393, 152] width 167 height 12
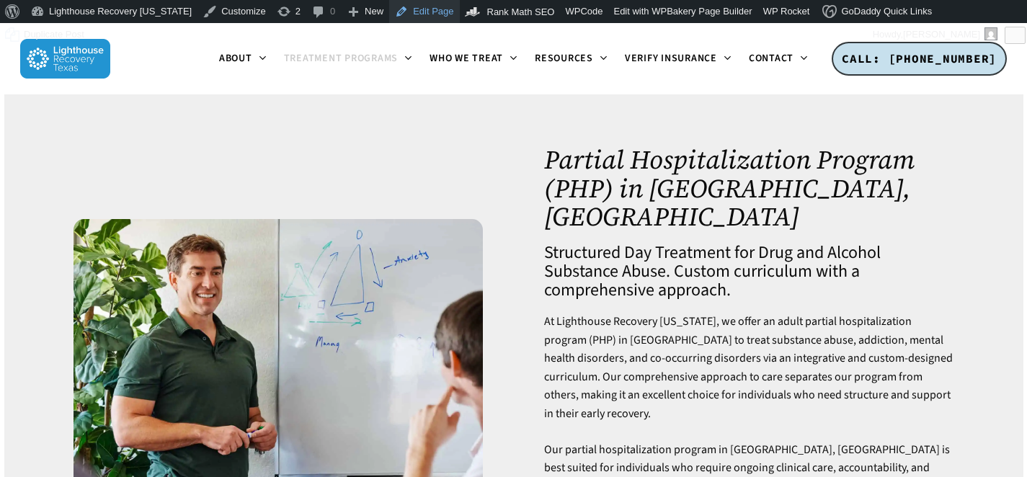
click at [391, 9] on link "Edit Page" at bounding box center [424, 11] width 70 height 23
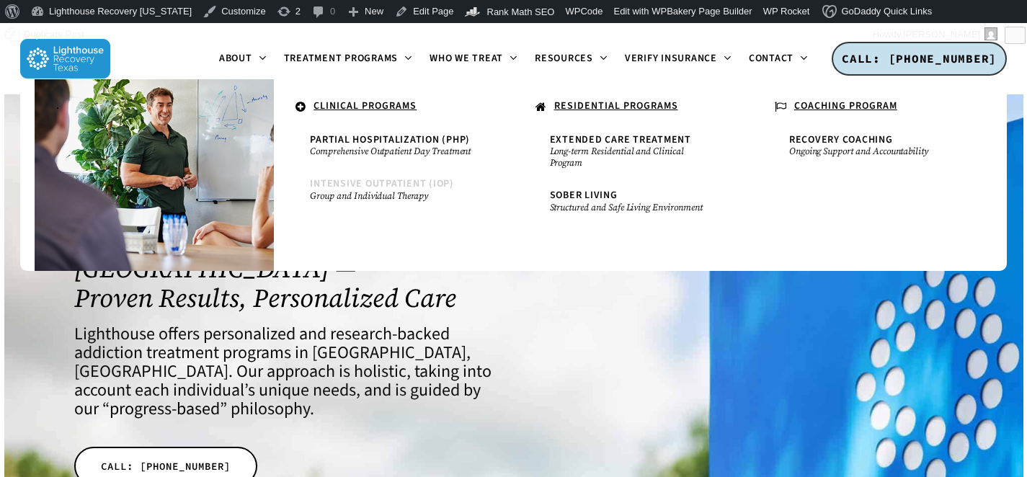
click at [378, 191] on small "Group and Individual Therapy" at bounding box center [393, 196] width 167 height 12
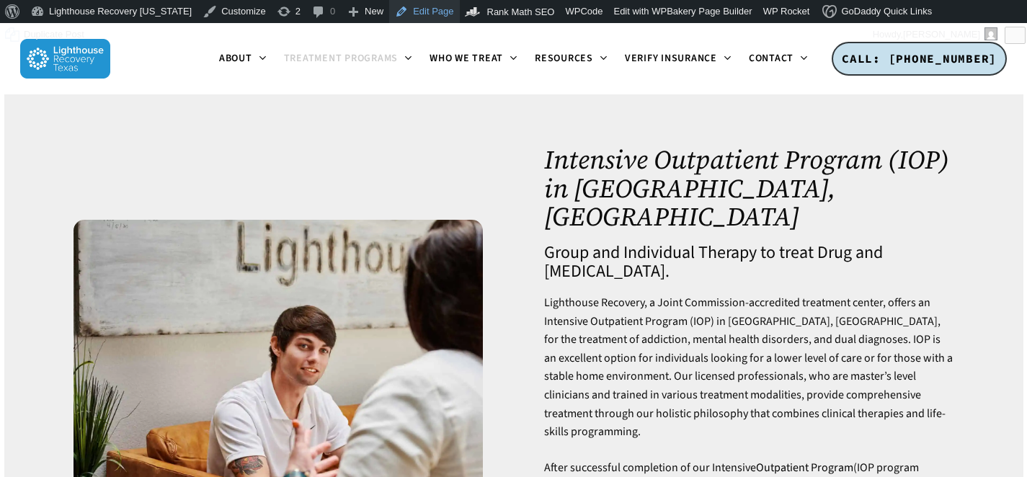
click at [410, 9] on link "Edit Page" at bounding box center [424, 11] width 70 height 23
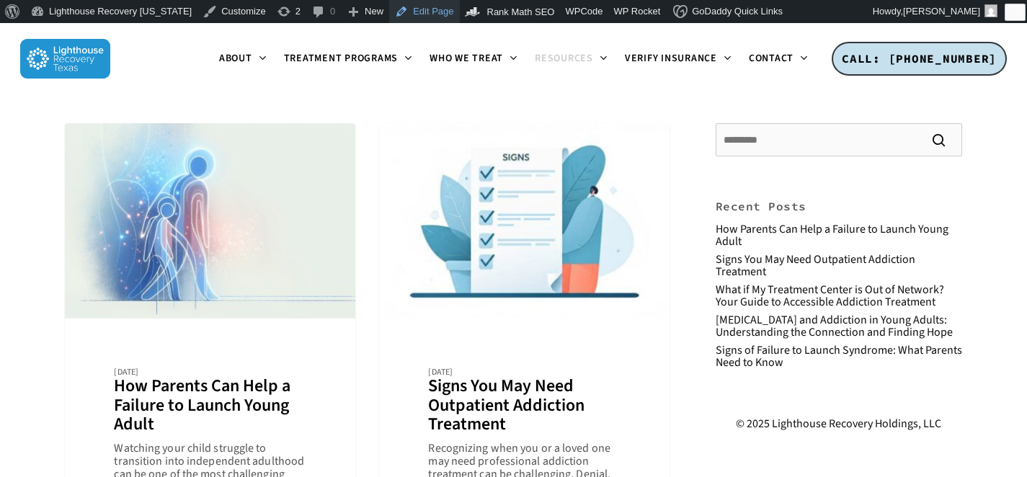
click at [394, 13] on link "Edit Page" at bounding box center [424, 11] width 70 height 23
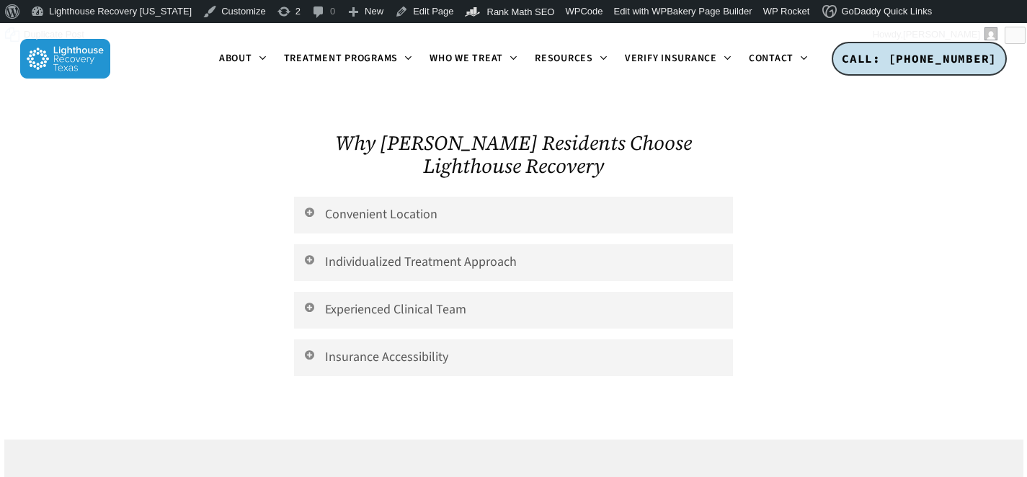
scroll to position [1782, 0]
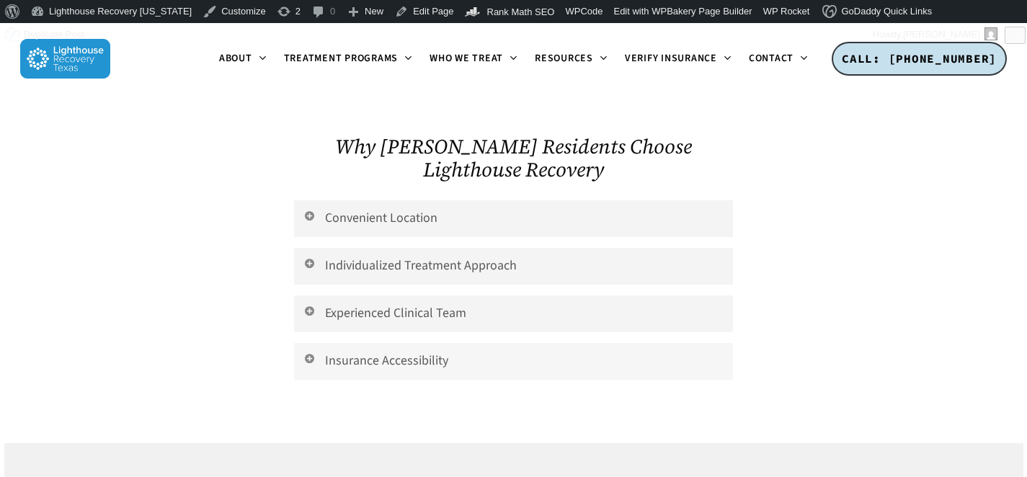
click at [463, 343] on link "Insurance Accessibility" at bounding box center [514, 361] width 440 height 37
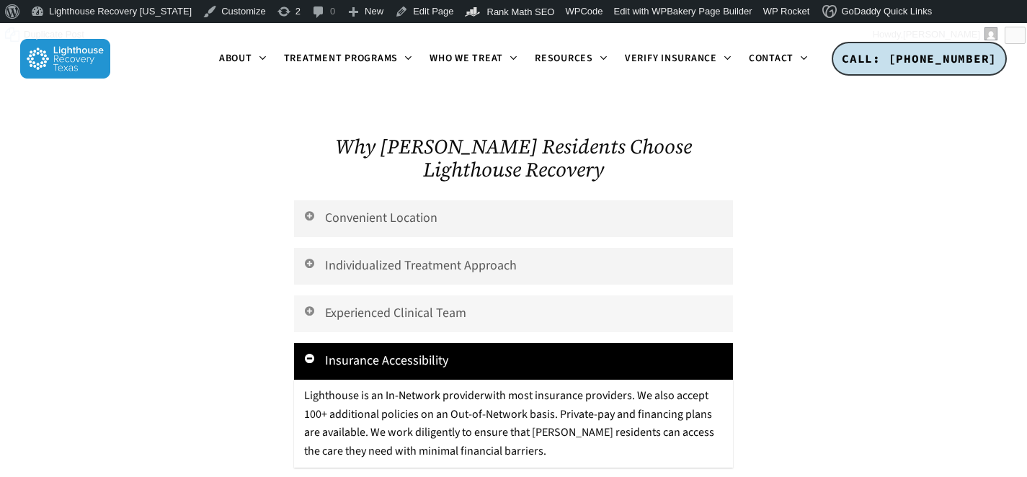
click at [482, 296] on link "Experienced Clinical Team" at bounding box center [514, 314] width 440 height 37
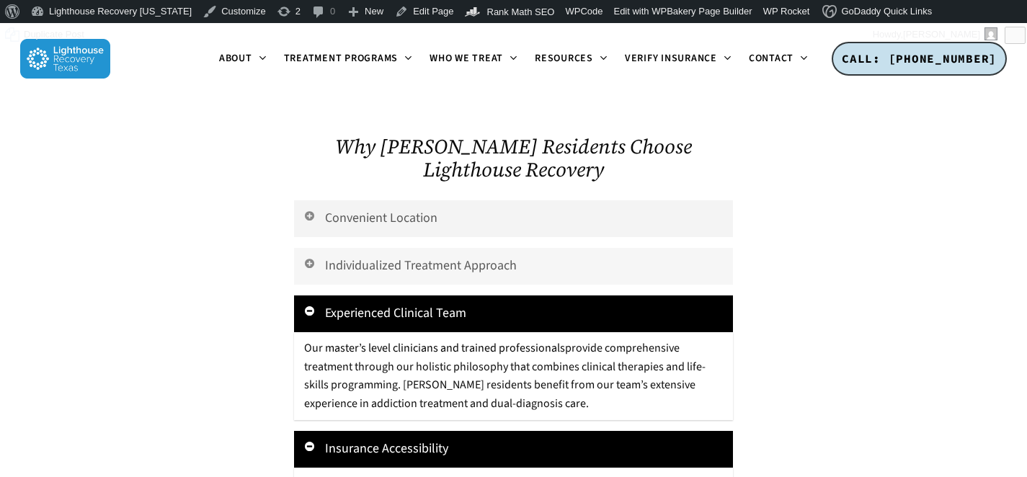
click at [495, 248] on link "Individualized Treatment Approach" at bounding box center [514, 266] width 440 height 37
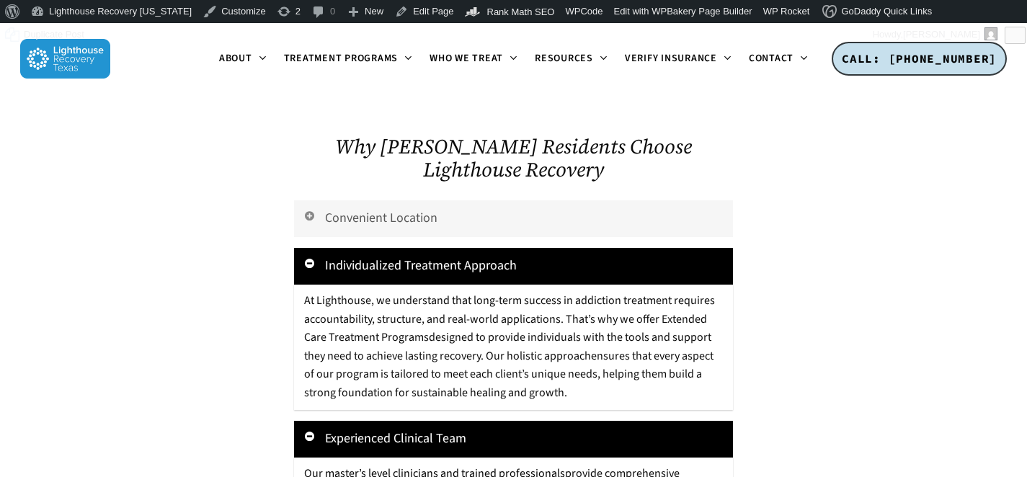
click at [513, 200] on link "Convenient Location" at bounding box center [514, 218] width 440 height 37
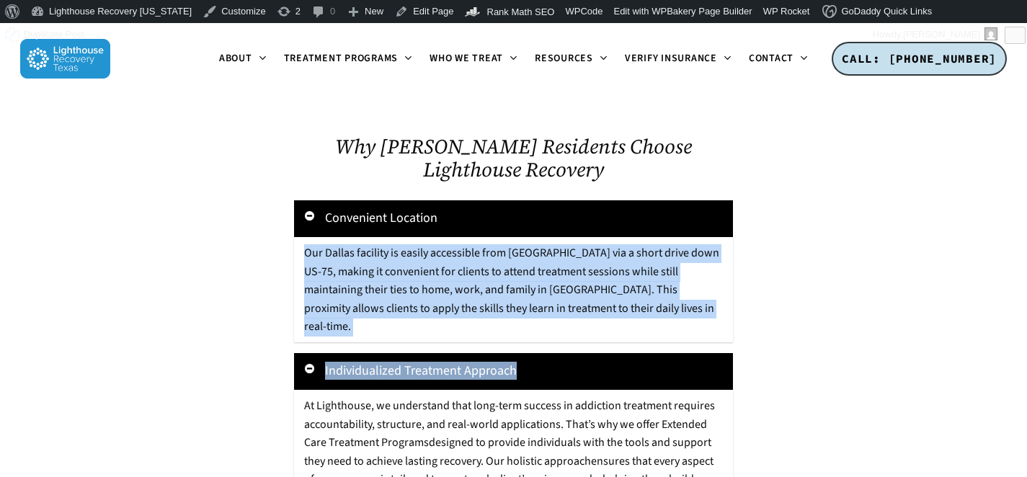
drag, startPoint x: 306, startPoint y: 207, endPoint x: 587, endPoint y: 329, distance: 306.4
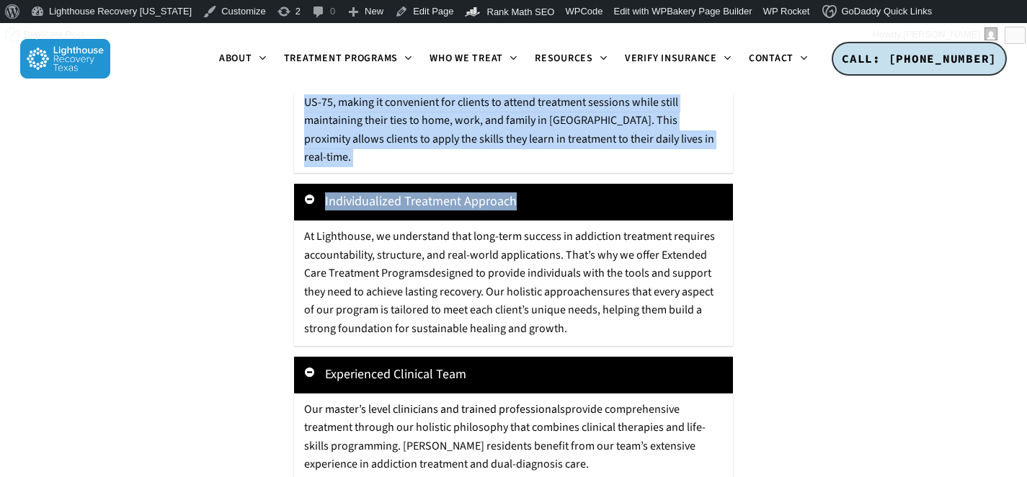
click at [484, 265] on span "designed to provide individuals with the tools and support they need to achieve…" at bounding box center [507, 282] width 407 height 35
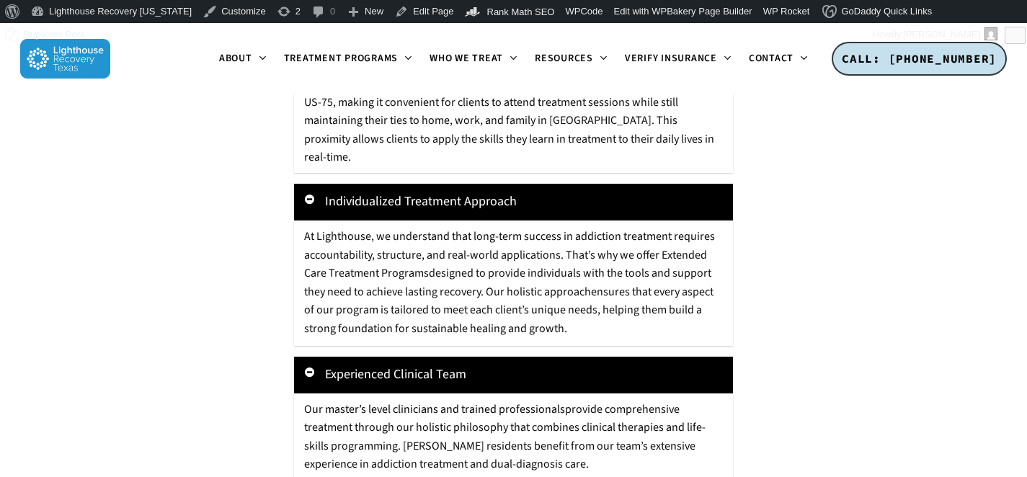
click at [484, 265] on span "designed to provide individuals with the tools and support they need to achieve…" at bounding box center [507, 282] width 407 height 35
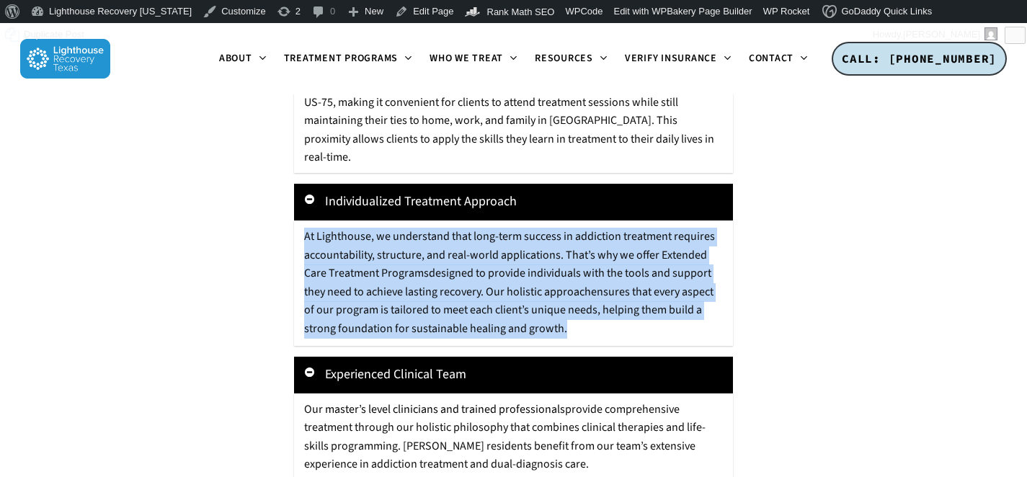
click at [484, 265] on span "designed to provide individuals with the tools and support they need to achieve…" at bounding box center [507, 282] width 407 height 35
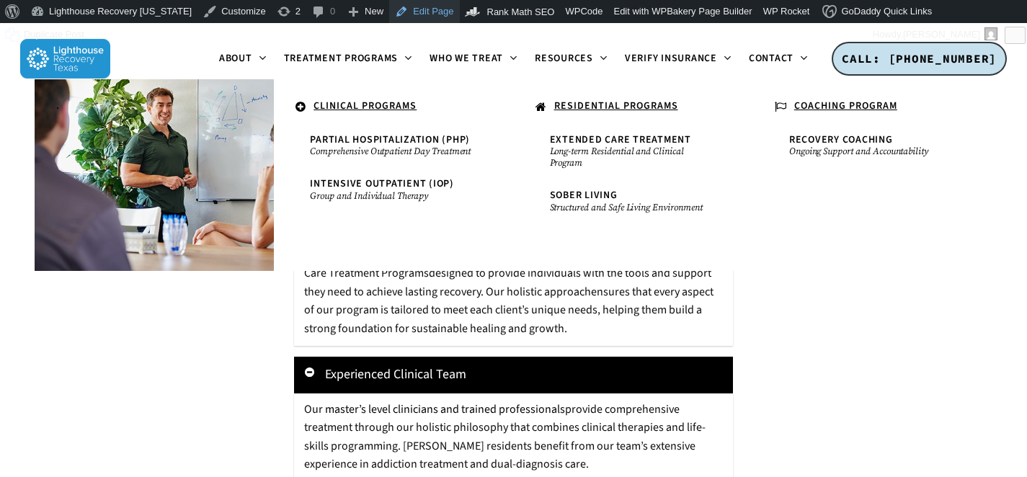
click at [398, 12] on link "Edit Page" at bounding box center [424, 11] width 70 height 23
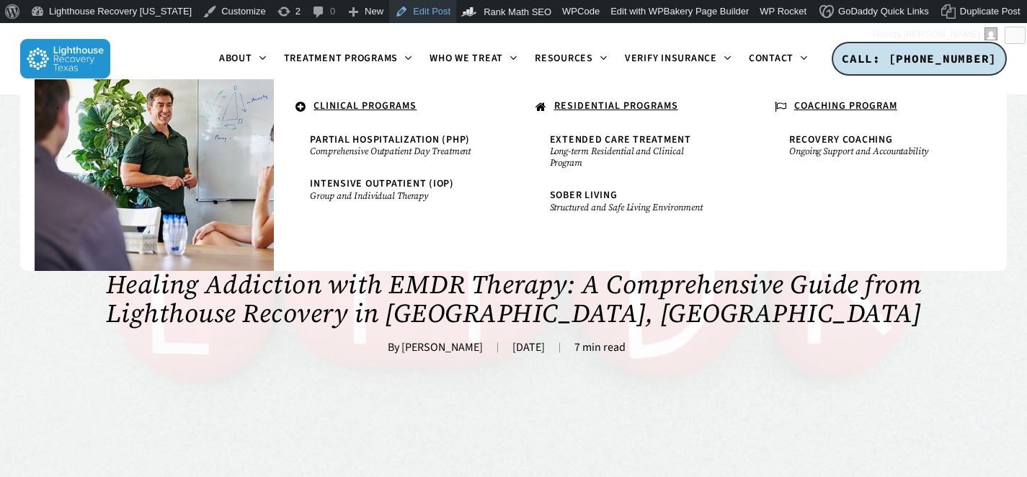
click at [405, 3] on link "Edit Post" at bounding box center [422, 11] width 67 height 23
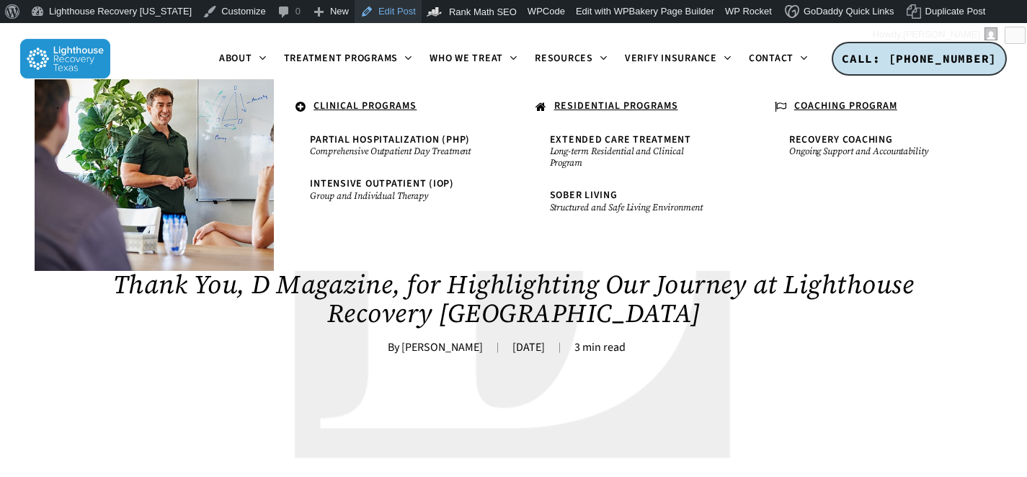
click at [355, 19] on link "Edit Post" at bounding box center [388, 11] width 67 height 23
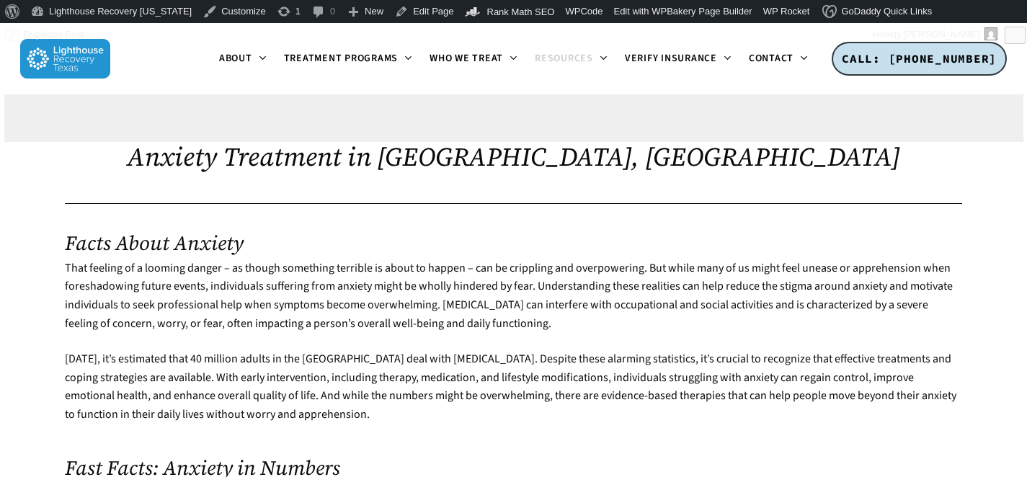
scroll to position [448, 0]
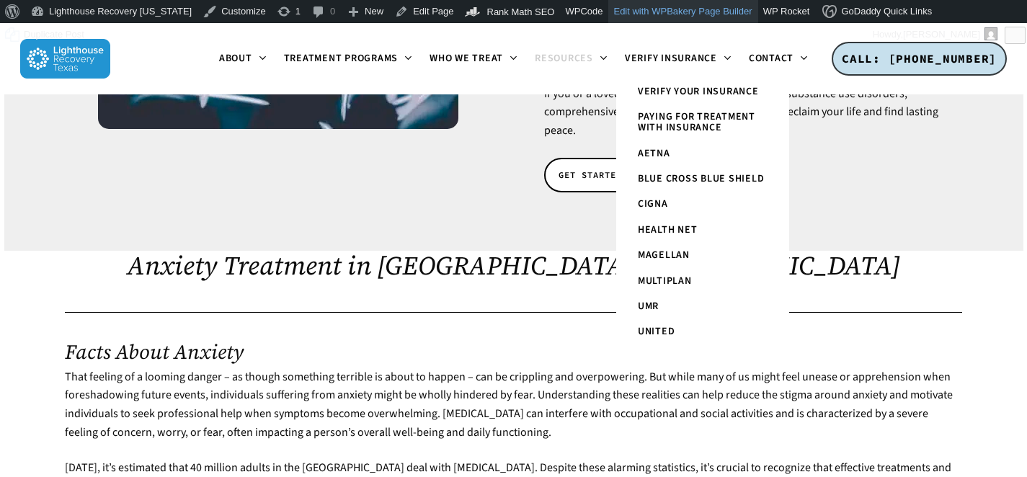
click at [646, 16] on link "Edit with WPBakery Page Builder" at bounding box center [682, 11] width 149 height 23
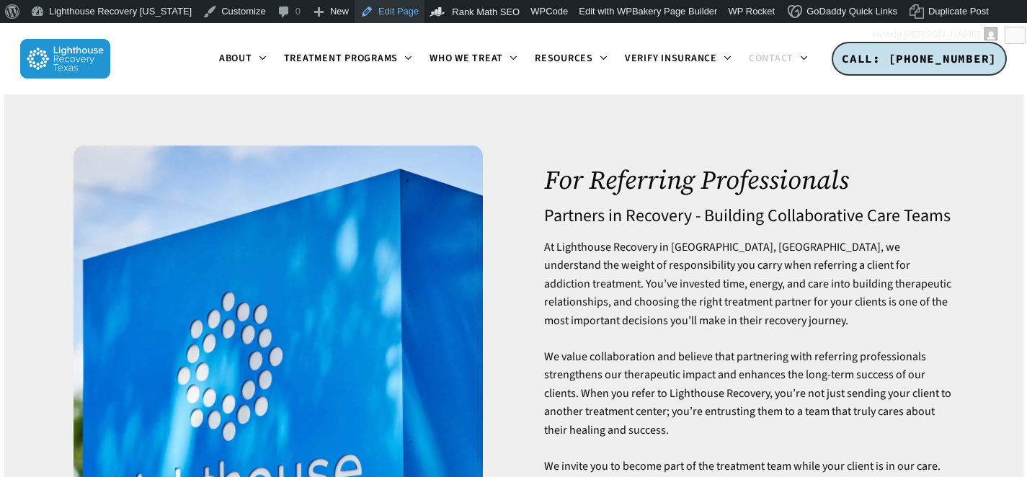
click at [376, 14] on link "Edit Page" at bounding box center [390, 11] width 70 height 23
click at [606, 14] on link "Edit with WPBakery Page Builder" at bounding box center [648, 11] width 149 height 23
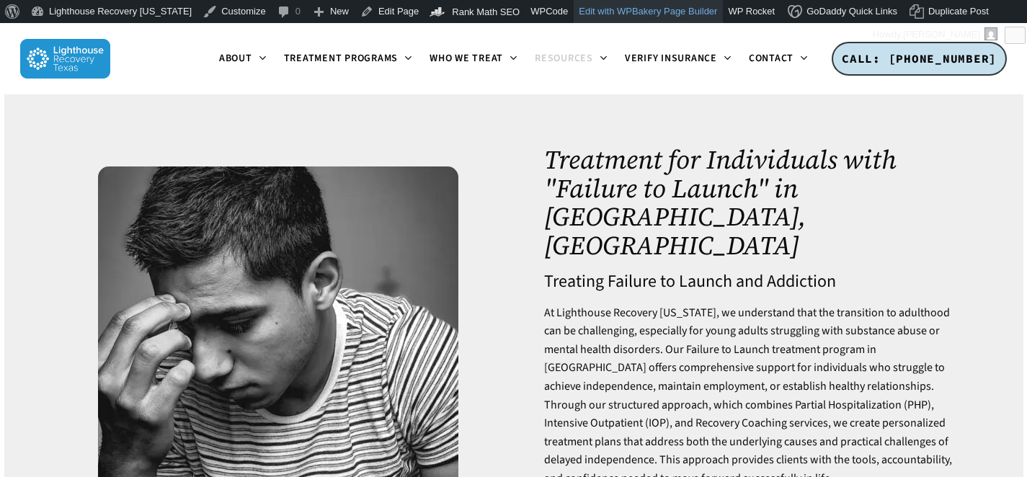
click at [596, 15] on link "Edit with WPBakery Page Builder" at bounding box center [648, 11] width 149 height 23
